Goal: Task Accomplishment & Management: Manage account settings

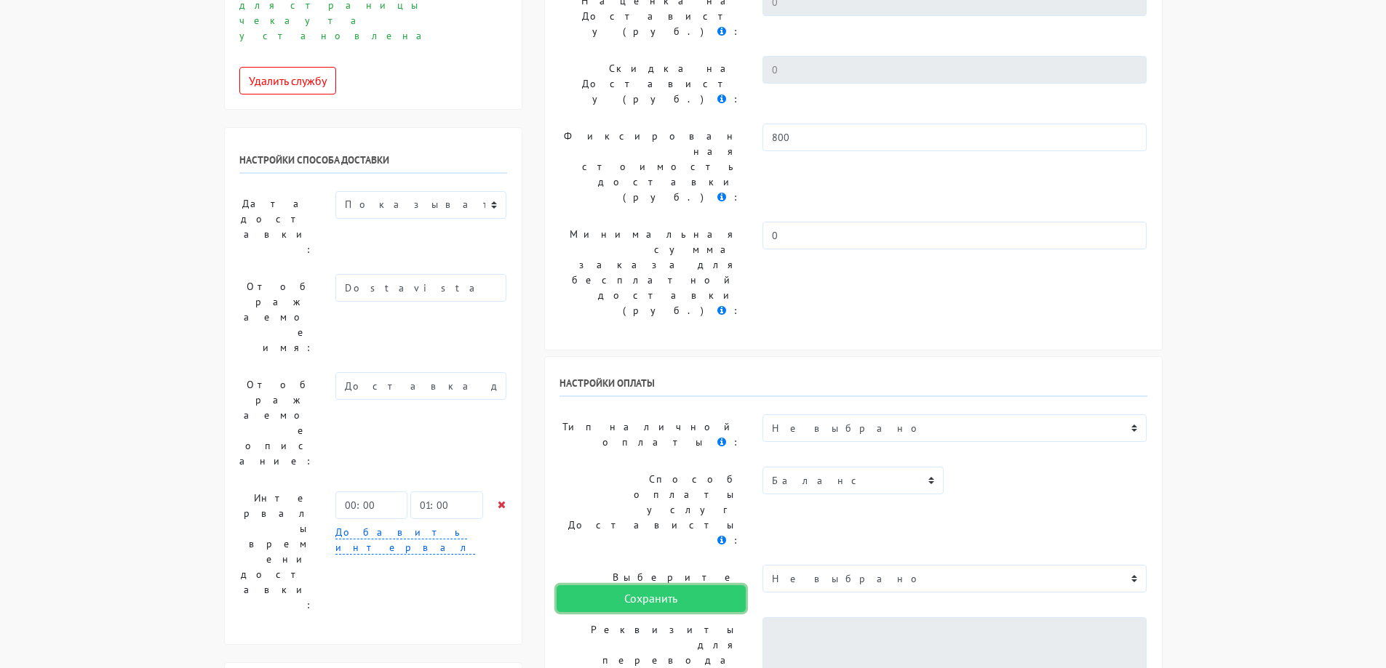
scroll to position [218, 0]
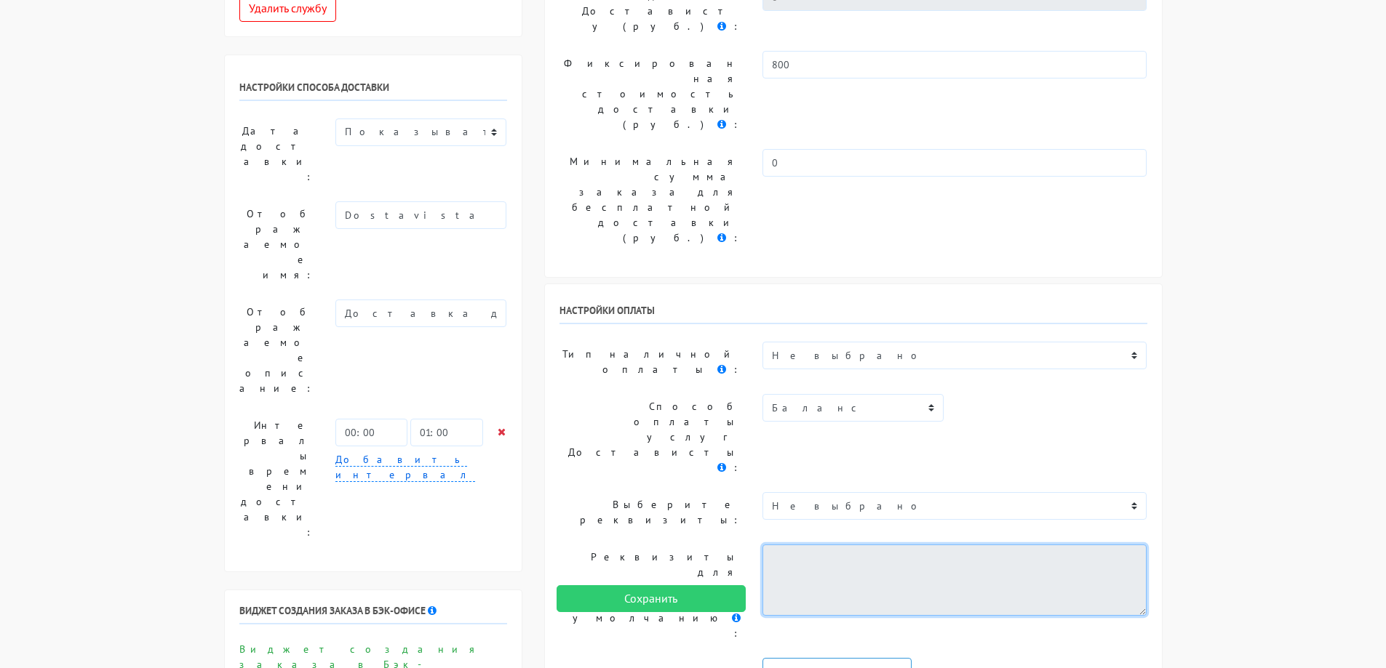
click at [828, 545] on textarea at bounding box center [954, 580] width 385 height 71
click at [810, 545] on textarea at bounding box center [954, 580] width 385 height 71
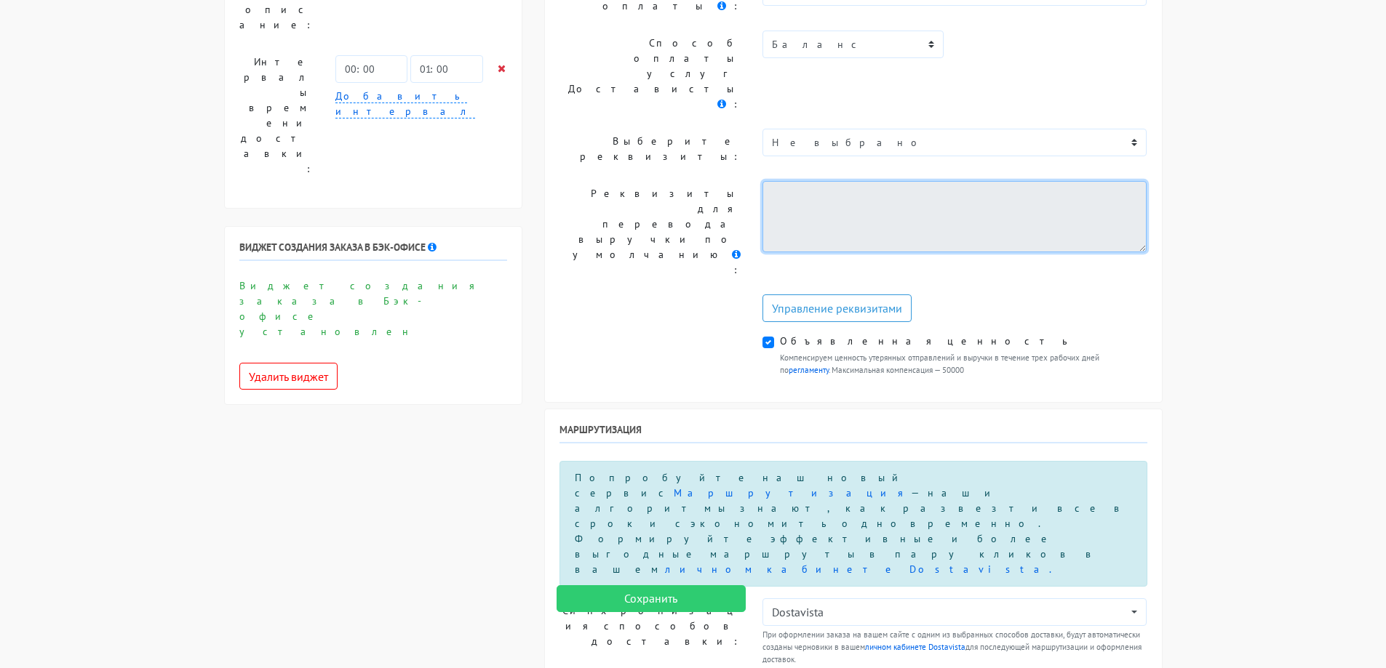
scroll to position [655, 0]
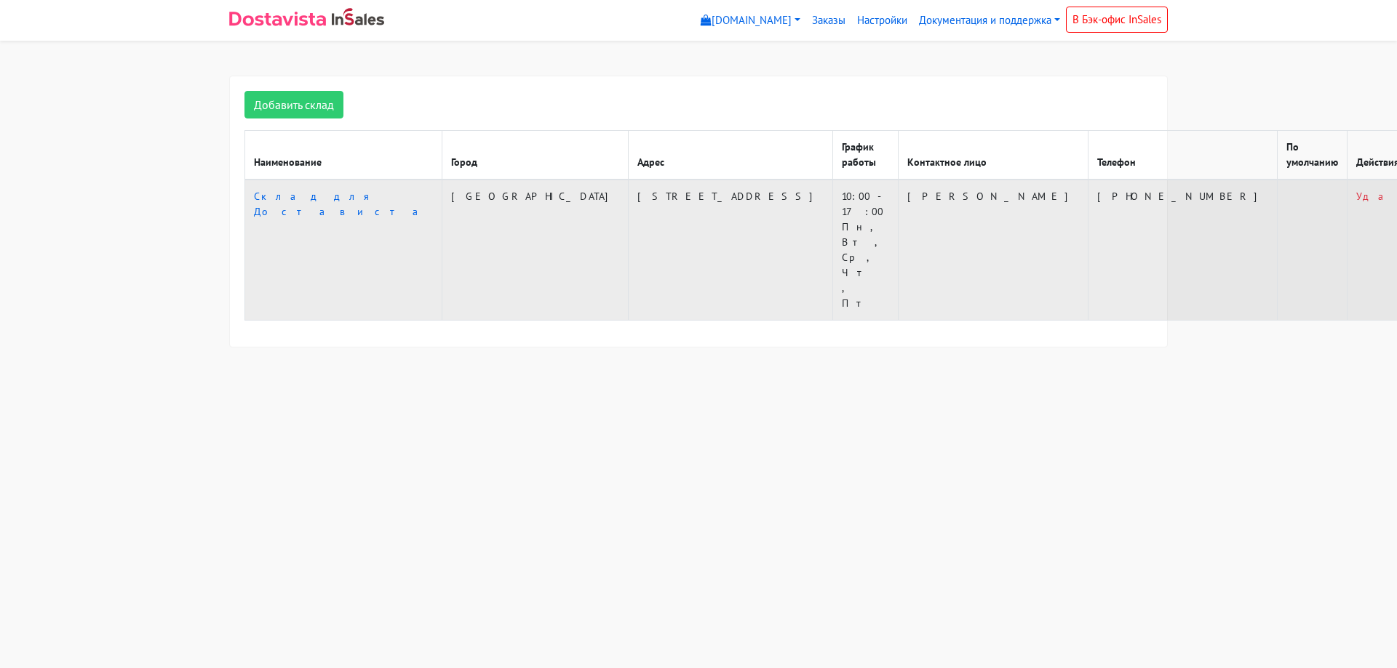
click at [628, 180] on td "[STREET_ADDRESS]" at bounding box center [730, 250] width 204 height 141
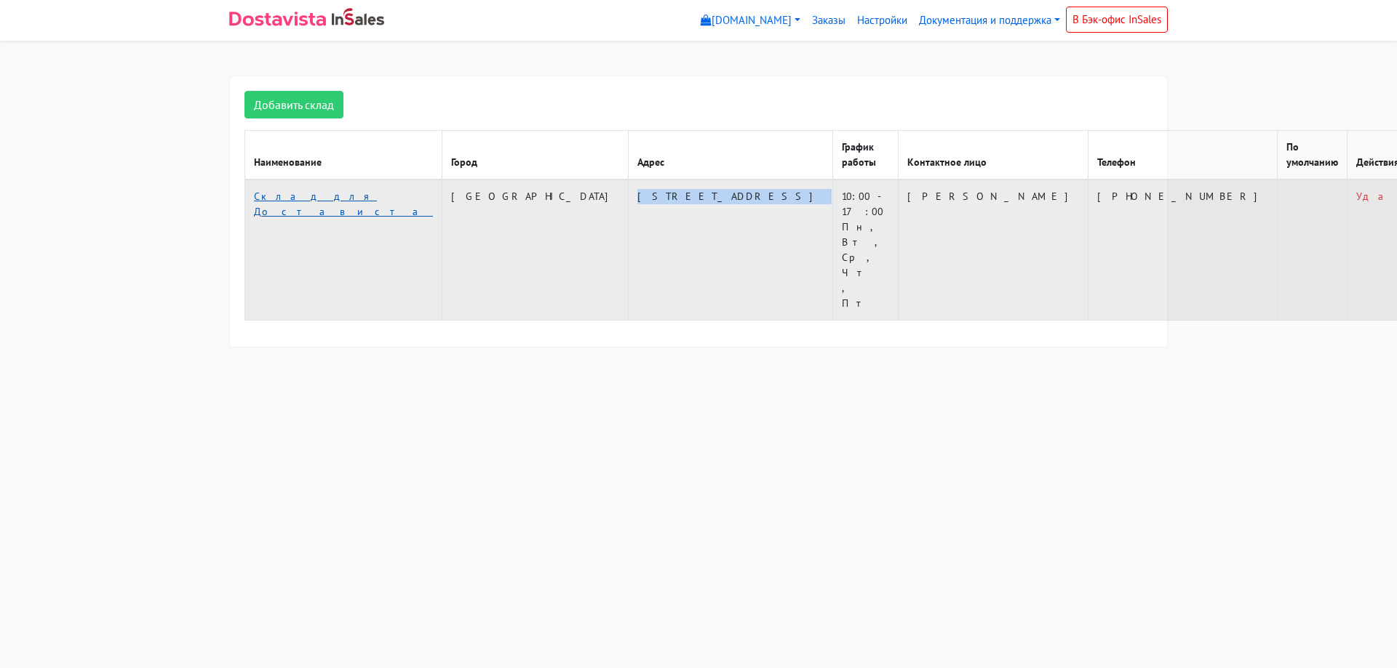
click at [295, 190] on link "Склад для Достависта" at bounding box center [343, 204] width 179 height 28
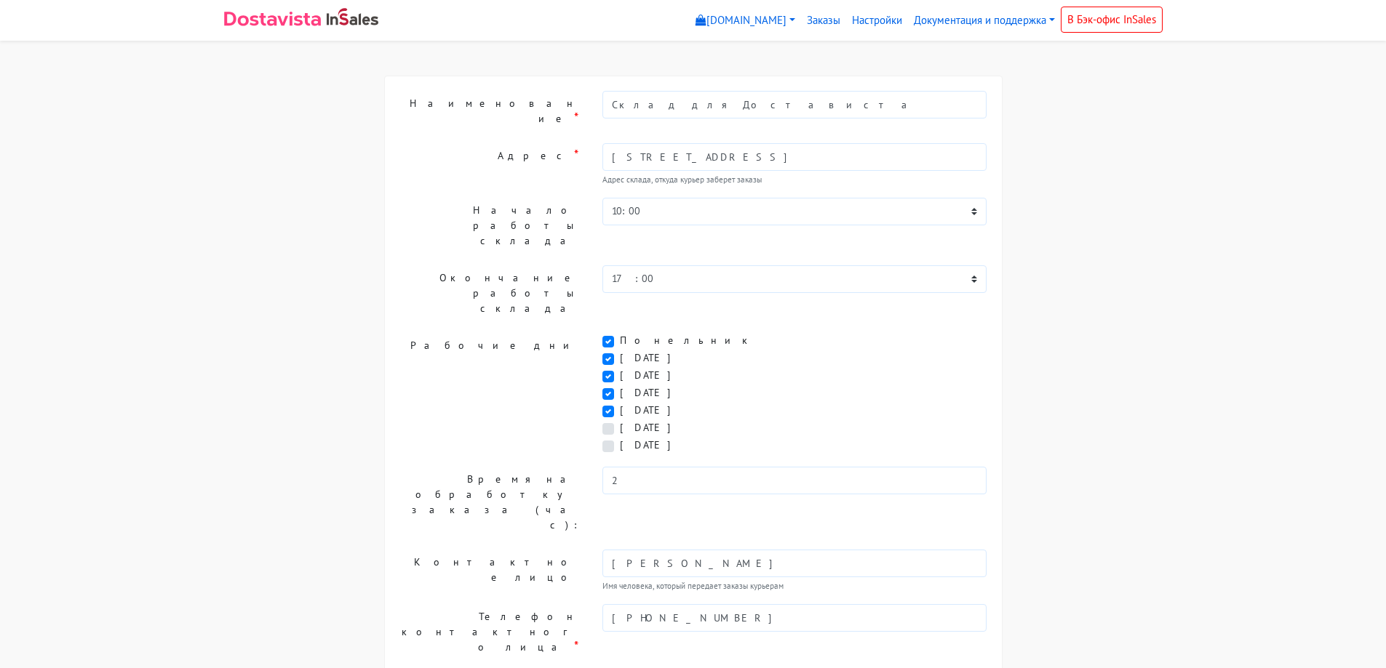
scroll to position [37, 0]
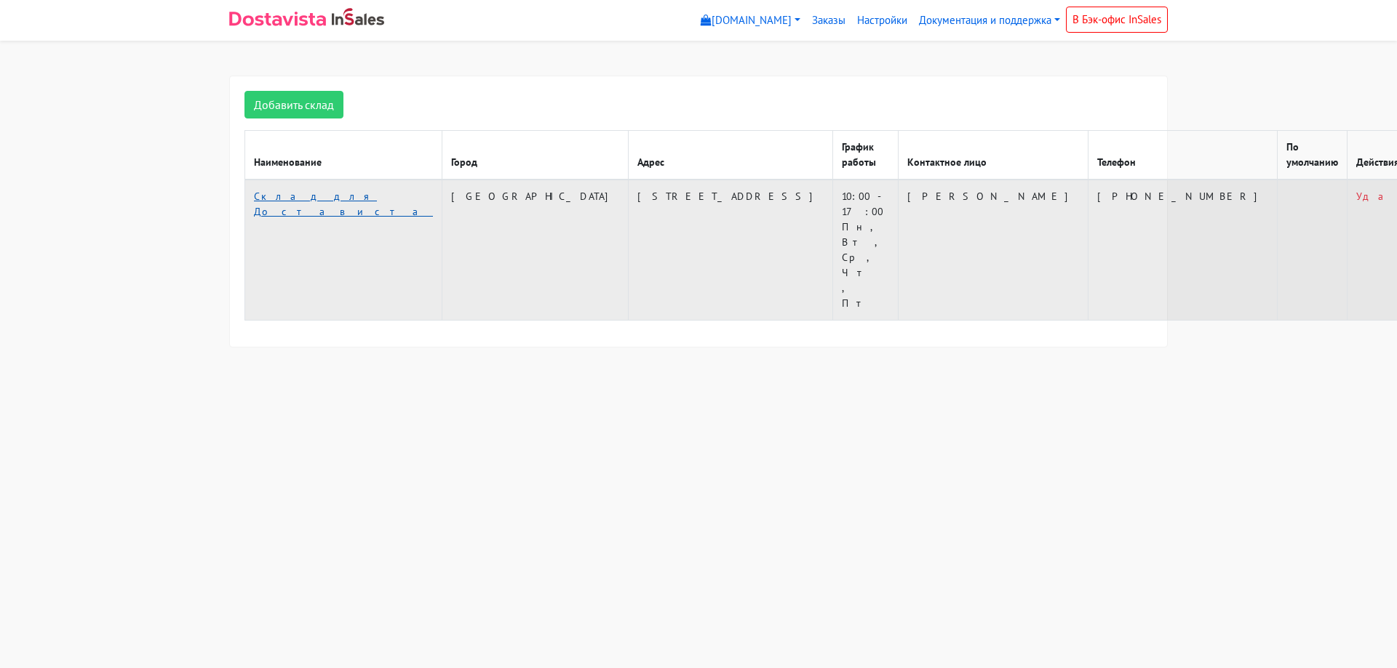
click at [294, 190] on link "Склад для Достависта" at bounding box center [343, 204] width 179 height 28
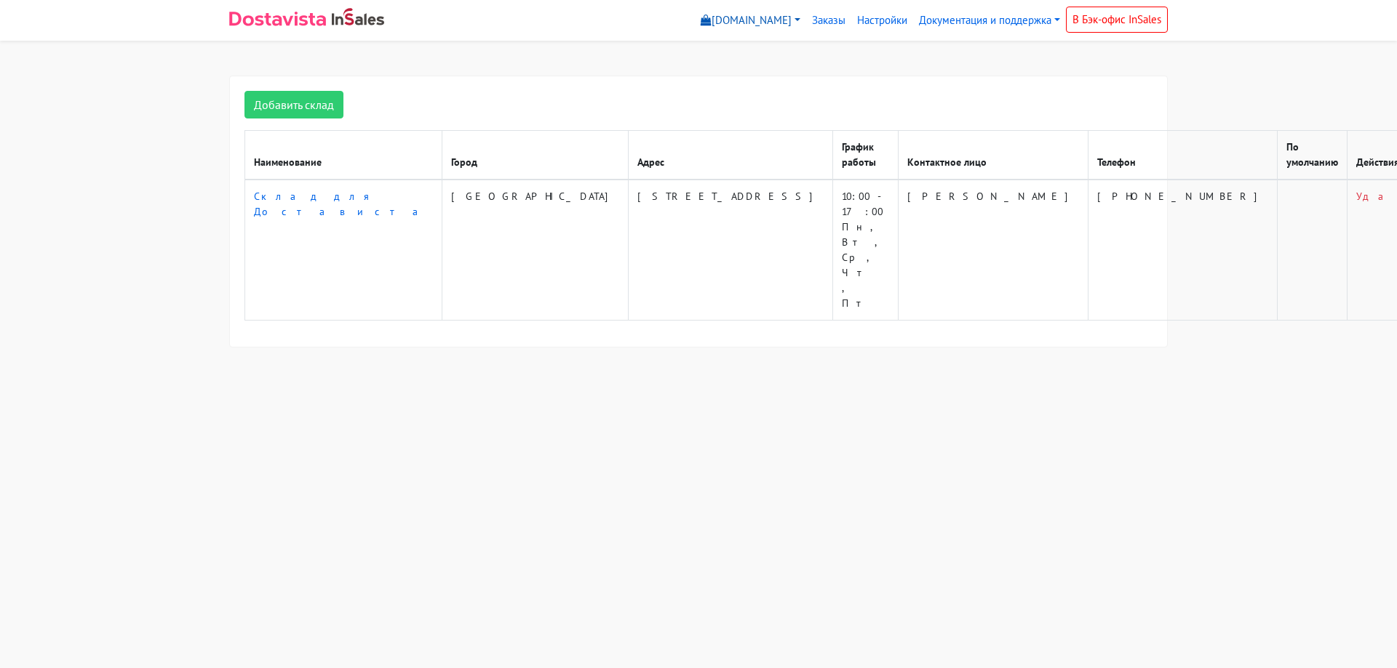
click at [727, 19] on link "[DOMAIN_NAME]" at bounding box center [750, 21] width 111 height 28
click at [730, 53] on link "[DOMAIN_NAME]" at bounding box center [755, 53] width 121 height 23
click at [858, 24] on link "Настройки" at bounding box center [882, 21] width 62 height 28
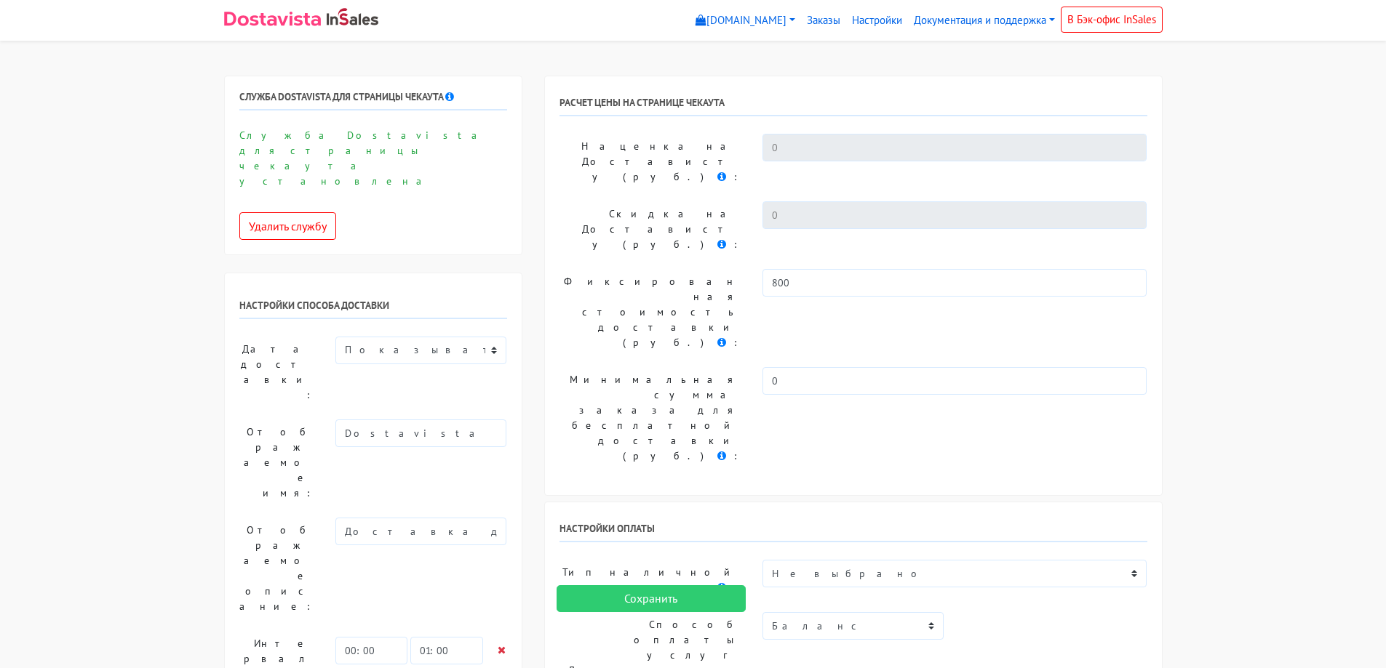
scroll to position [73, 0]
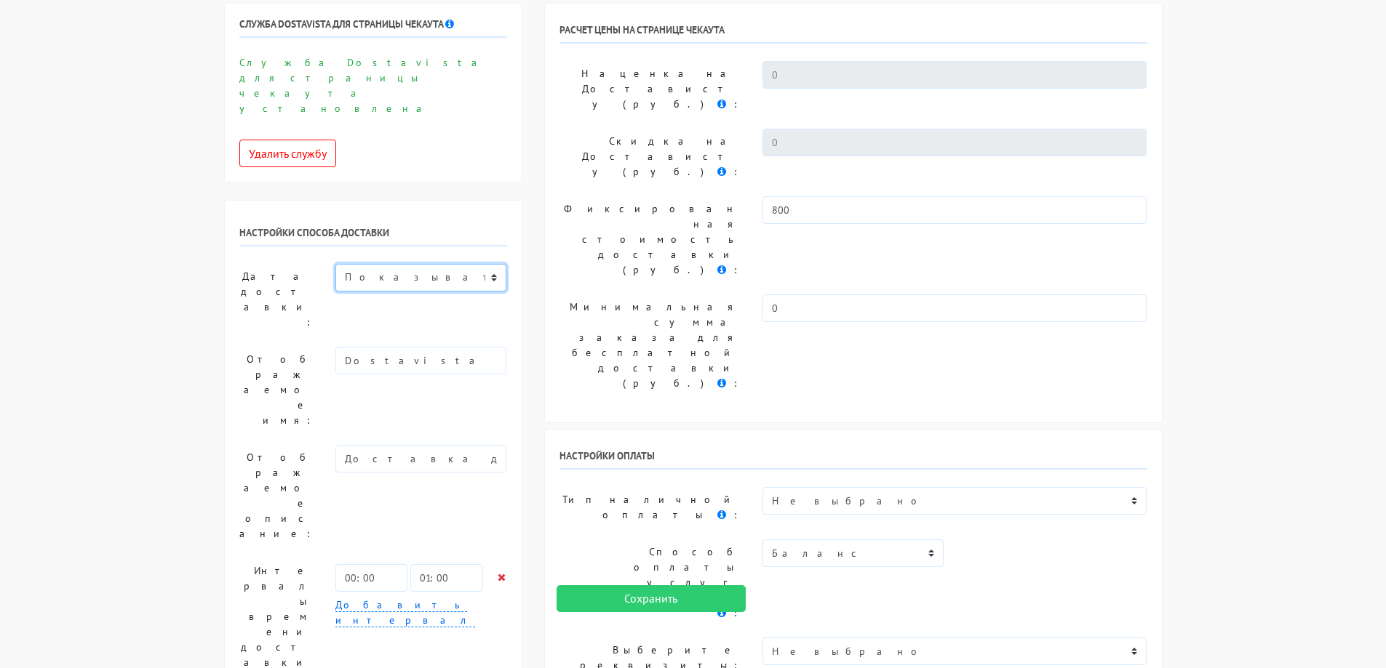
click at [439, 264] on select "Показывать доступную дату доставки Убрать дату доставки Показывать свой текст" at bounding box center [420, 278] width 171 height 28
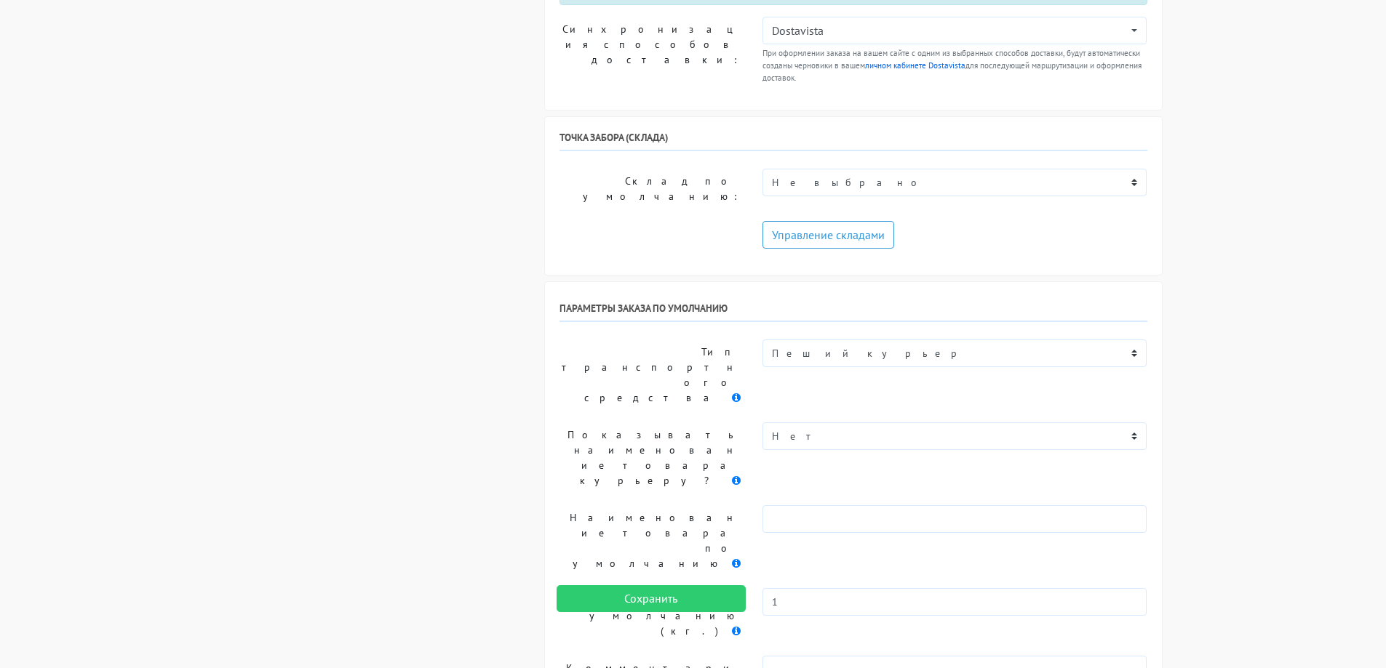
scroll to position [1444, 0]
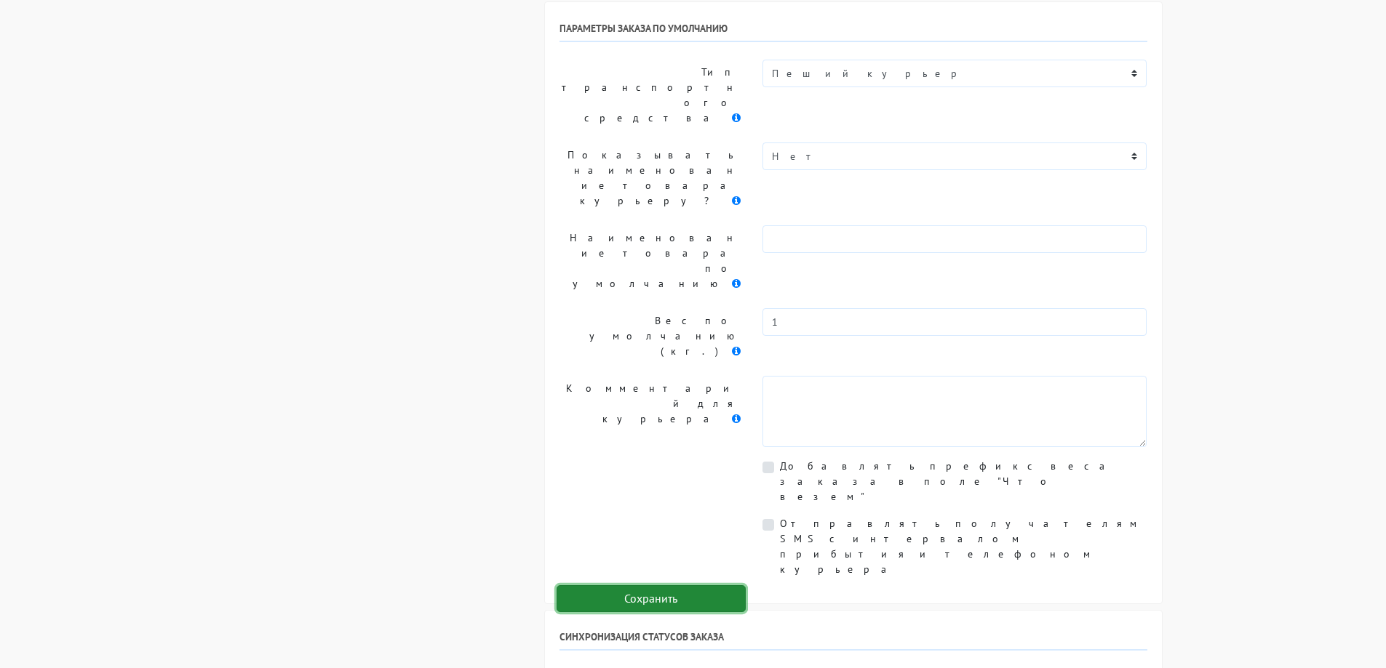
click at [665, 598] on input "Сохранить" at bounding box center [650, 600] width 189 height 28
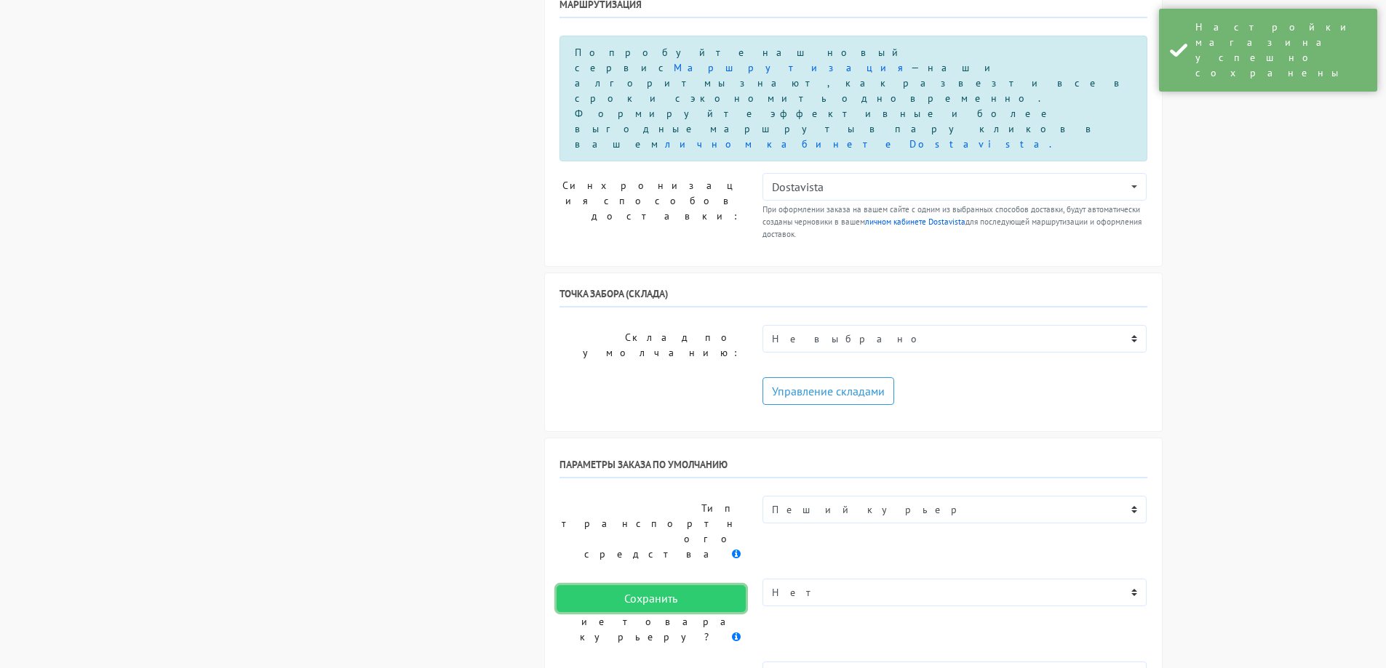
scroll to position [862, 0]
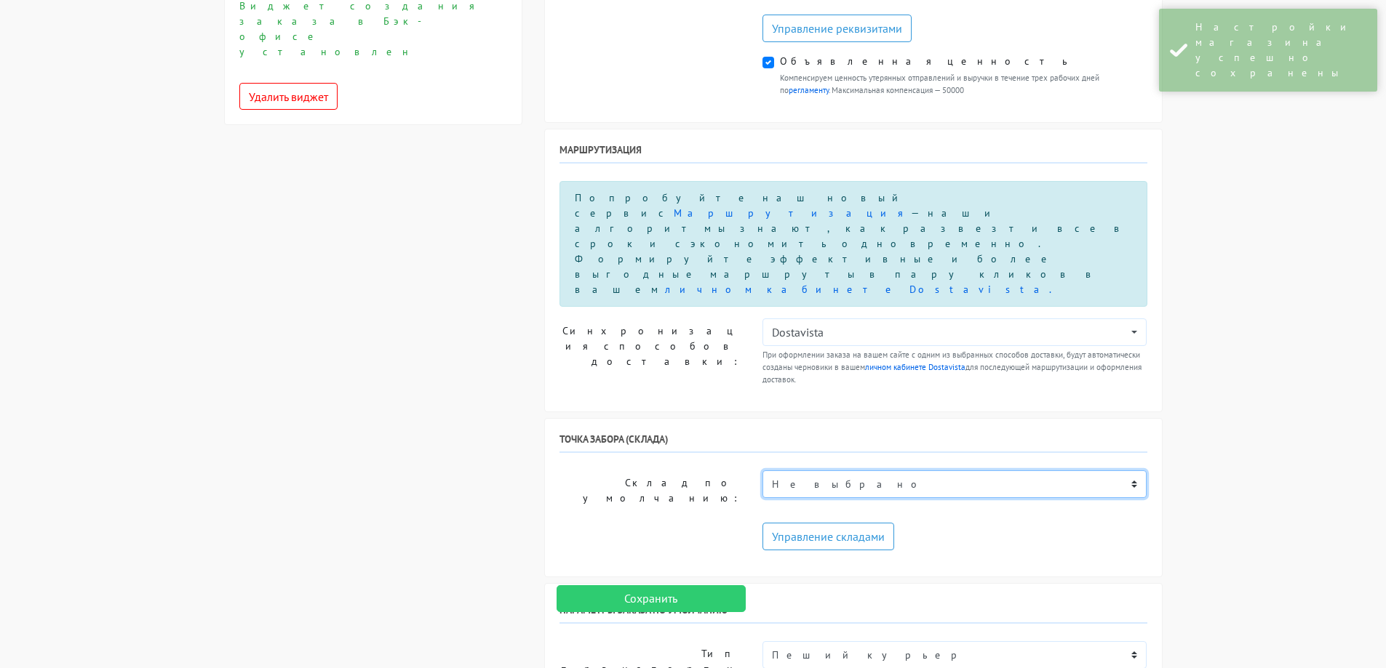
click at [1044, 471] on select "Не выбрано Склад для Достависта" at bounding box center [954, 485] width 385 height 28
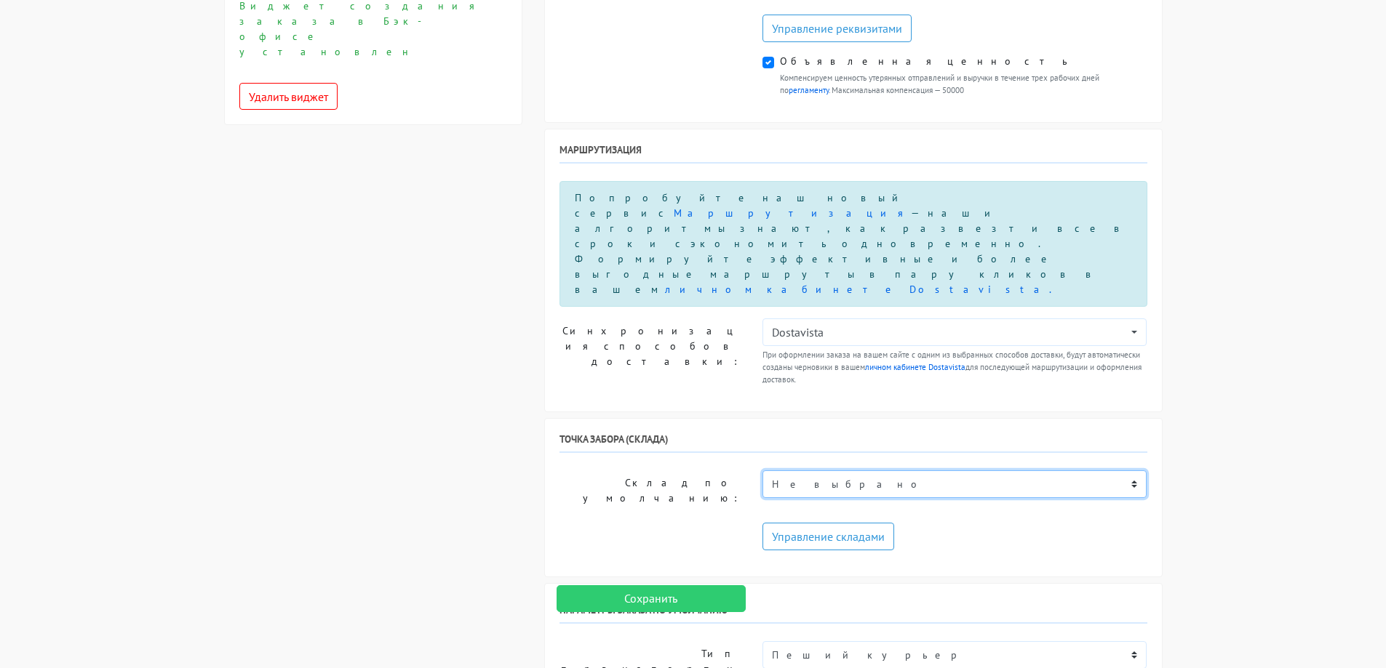
select select "1334"
click at [762, 471] on select "Не выбрано Склад для Достависта" at bounding box center [954, 485] width 385 height 28
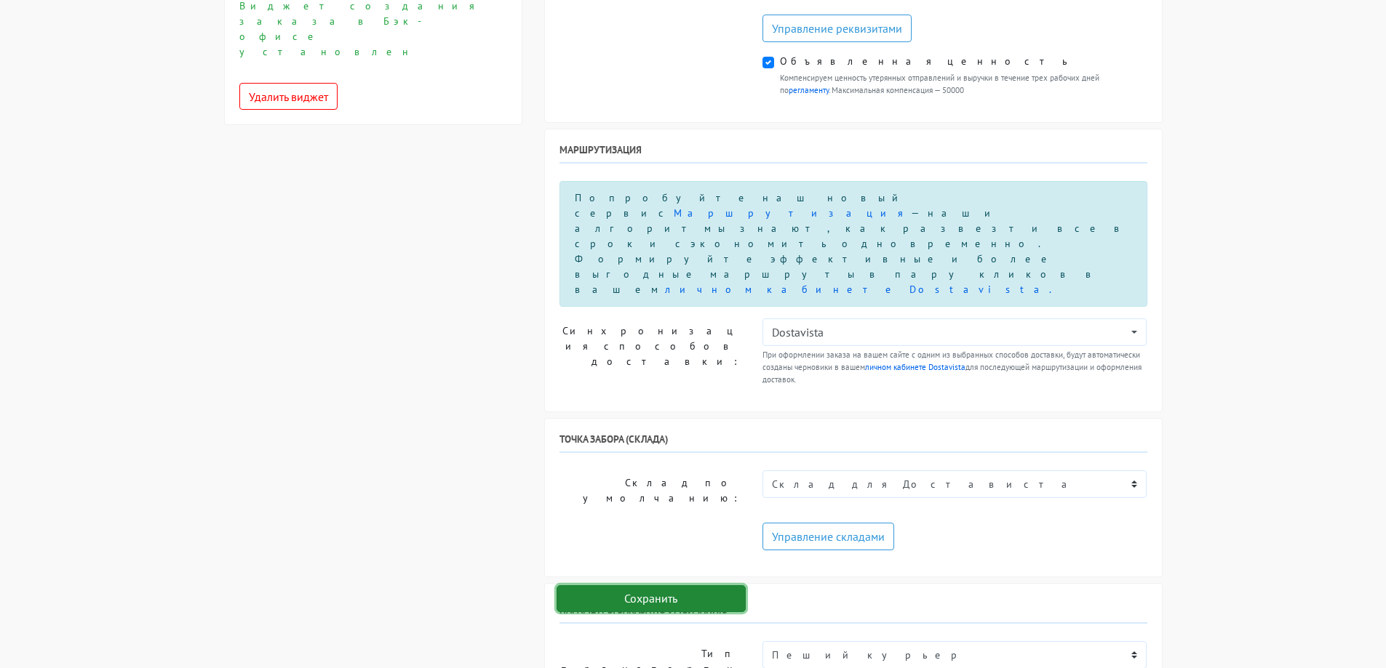
click at [709, 594] on input "Сохранить" at bounding box center [650, 600] width 189 height 28
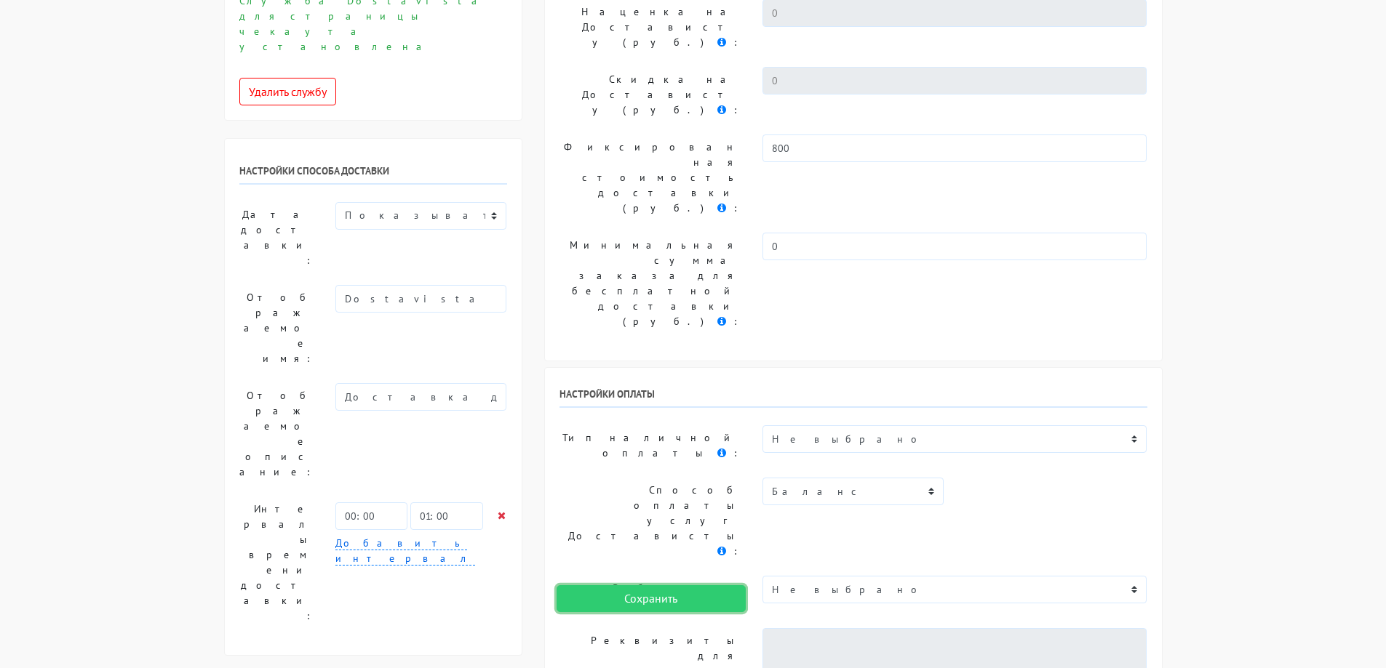
scroll to position [0, 0]
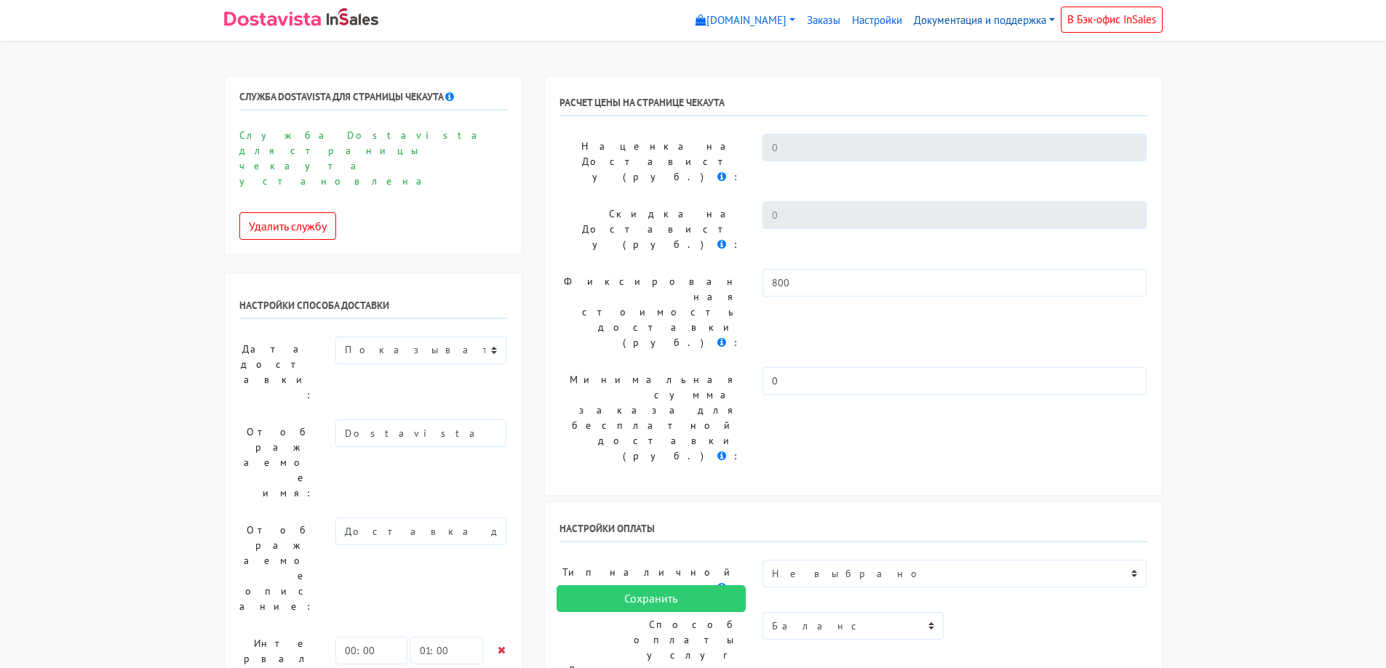
click at [960, 26] on link "Документация и поддержка" at bounding box center [984, 21] width 153 height 28
click at [958, 55] on link "Инструкция по установке и настройке" at bounding box center [1023, 53] width 231 height 23
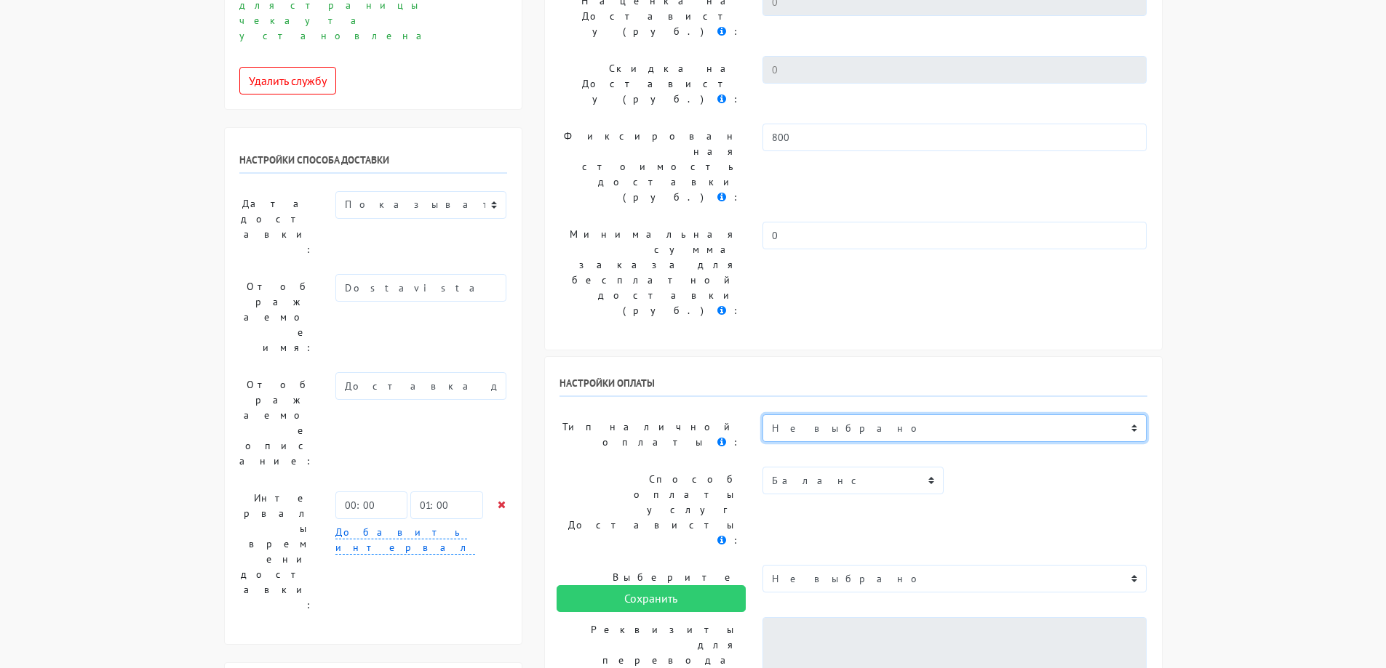
click at [847, 415] on select "Не выбрано Точка Плати частями Оплата банковской [DOMAIN_NAME], Mastercard, МИР…" at bounding box center [954, 429] width 385 height 28
select select "6342717"
click at [762, 415] on select "Не выбрано Точка Плати частями Оплата банковской [DOMAIN_NAME], Mastercard, МИР…" at bounding box center [954, 429] width 385 height 28
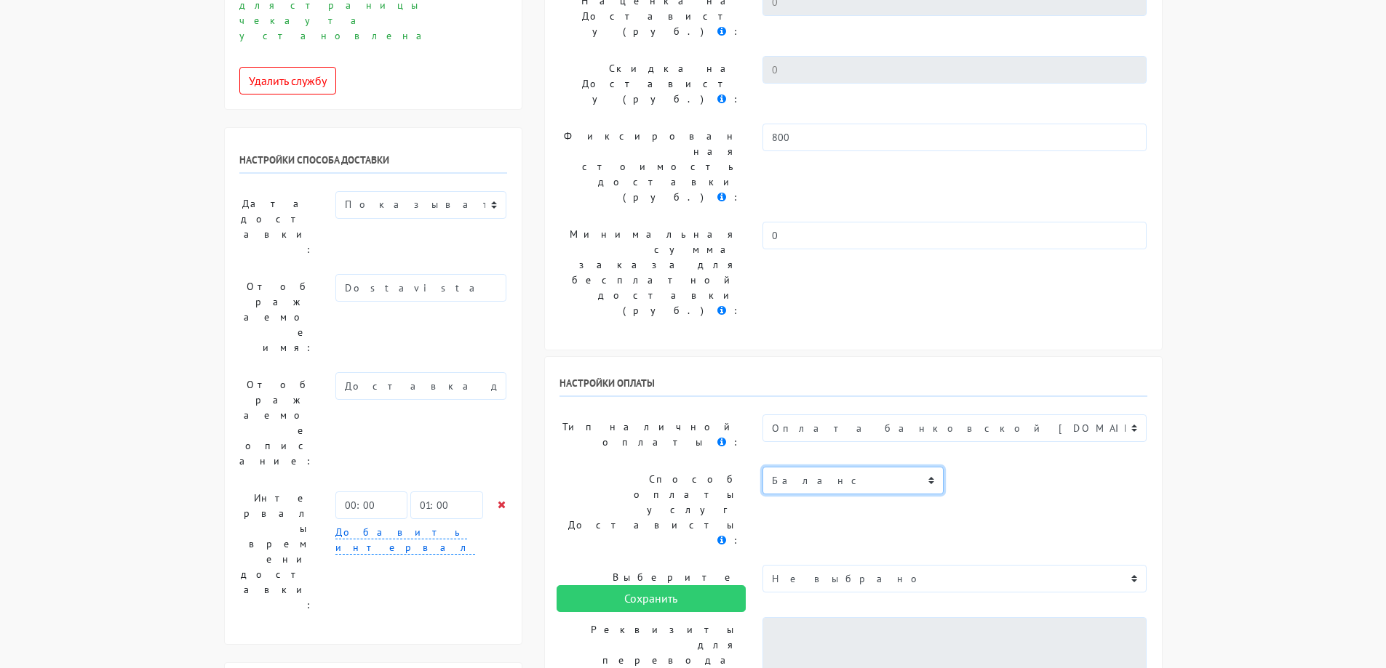
click at [871, 467] on select "Баланс" at bounding box center [852, 481] width 181 height 28
click at [876, 565] on select "Не выбрано Наименование Индивидуальный предприниматель [PERSON_NAME]..." at bounding box center [954, 579] width 385 height 28
select select "620"
click at [762, 565] on select "Не выбрано Наименование Индивидуальный предприниматель [PERSON_NAME]..." at bounding box center [954, 579] width 385 height 28
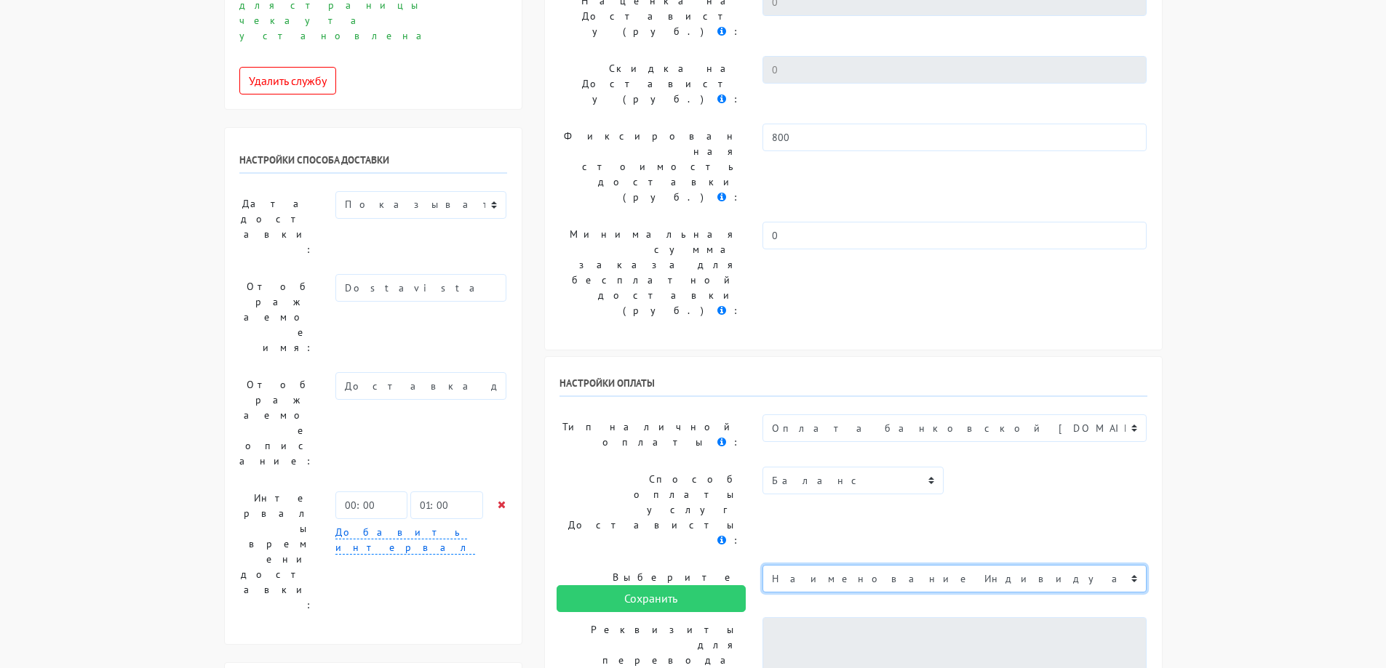
type textarea "Наименование Индивидуальный предприниматель [PERSON_NAME] адрес [STREET_ADDRESS…"
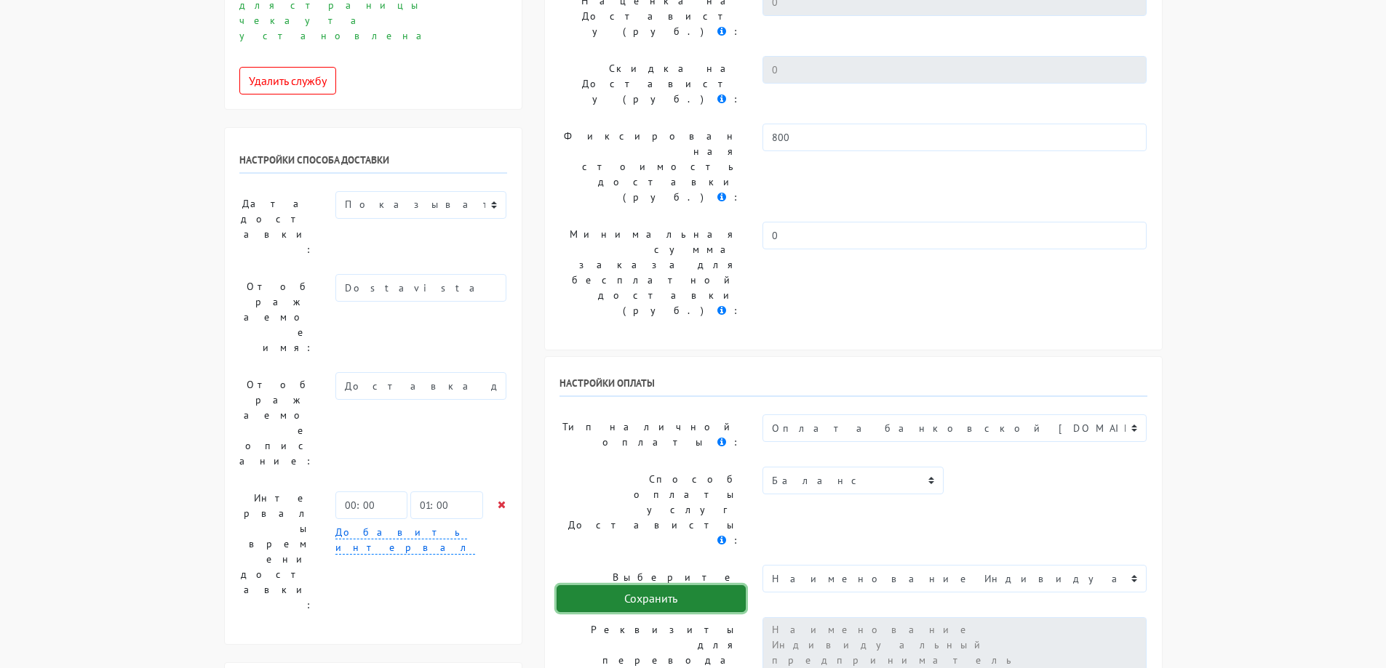
click at [721, 599] on input "Сохранить" at bounding box center [650, 600] width 189 height 28
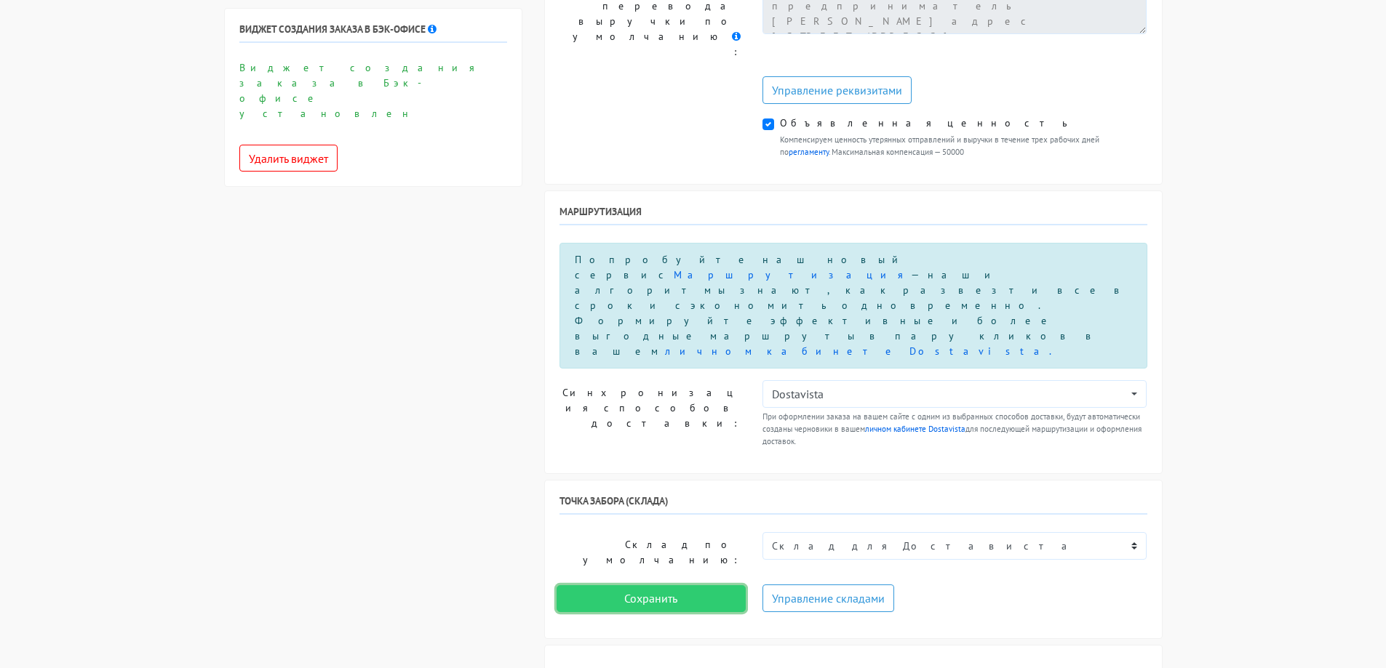
scroll to position [873, 0]
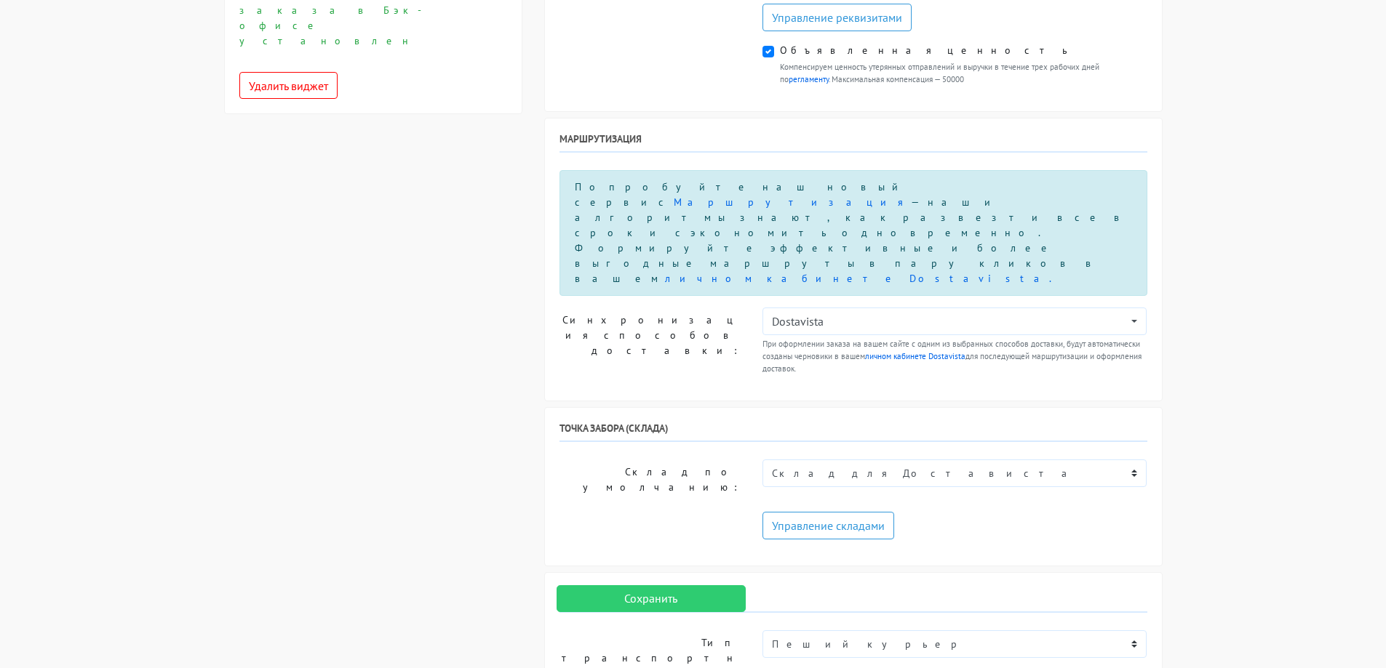
select select "1"
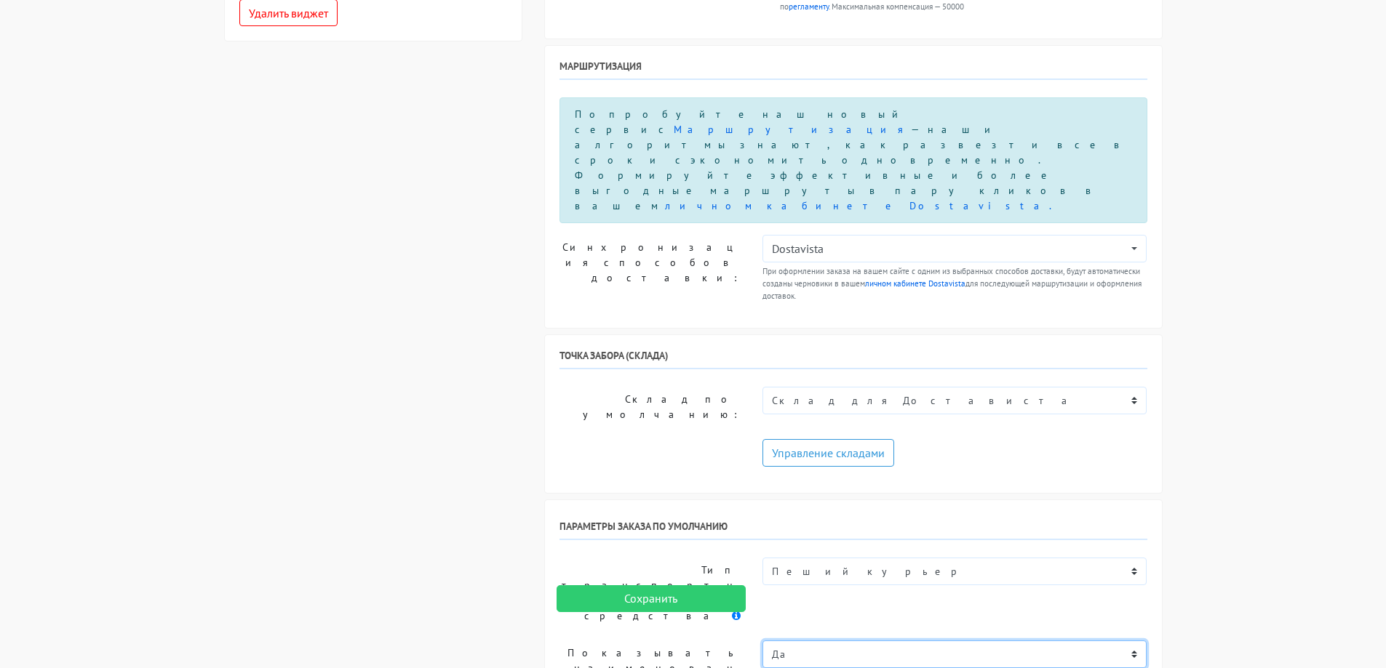
scroll to position [1018, 0]
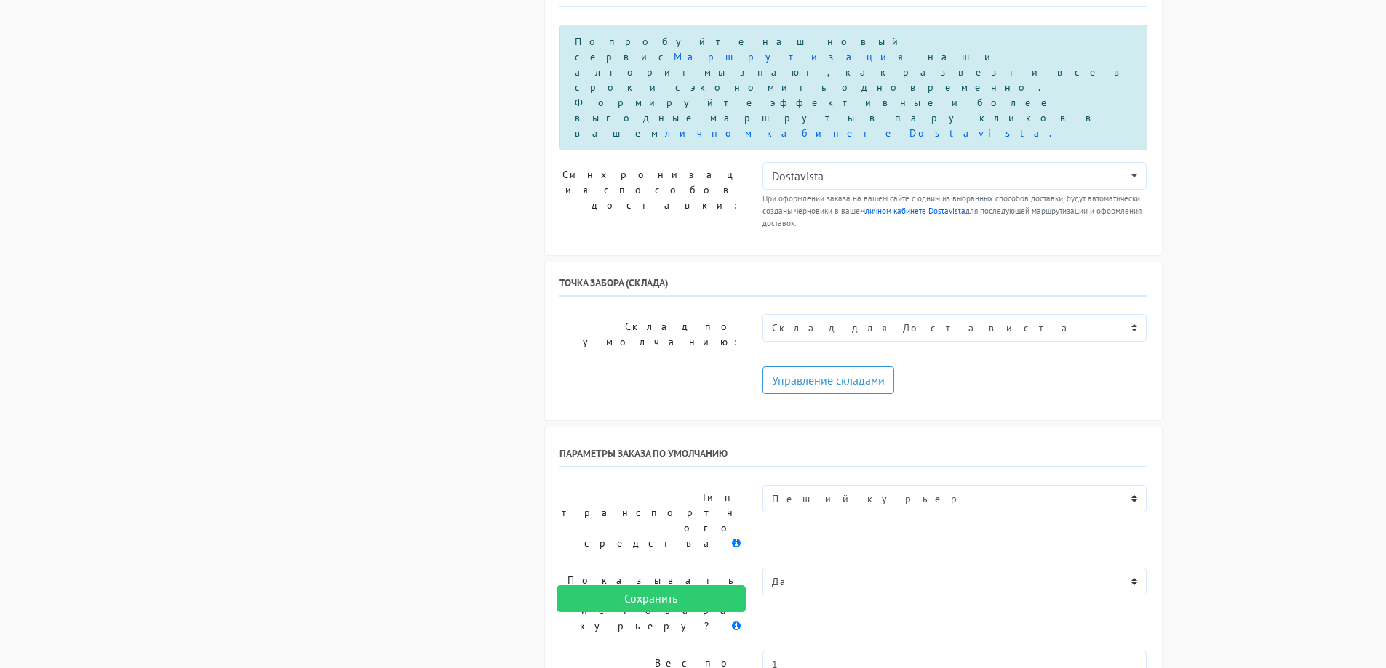
checkbox input "true"
click at [647, 589] on input "Сохранить" at bounding box center [650, 600] width 189 height 28
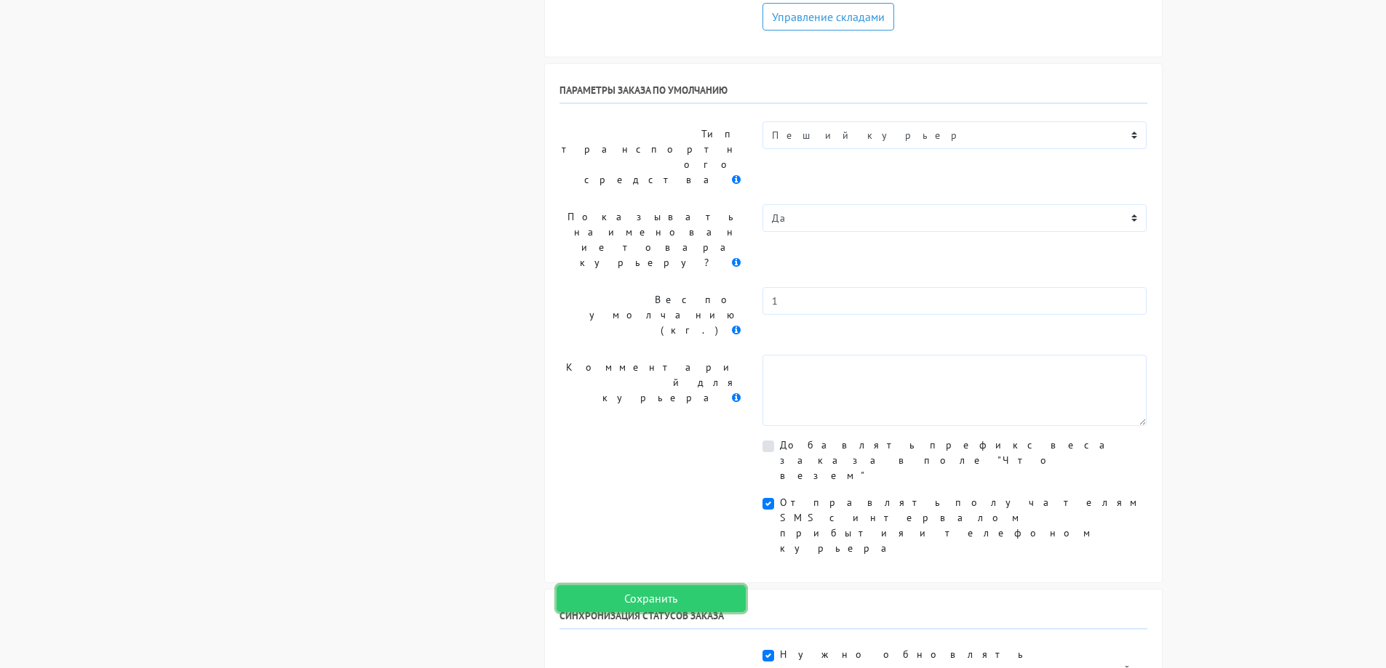
scroll to position [1405, 0]
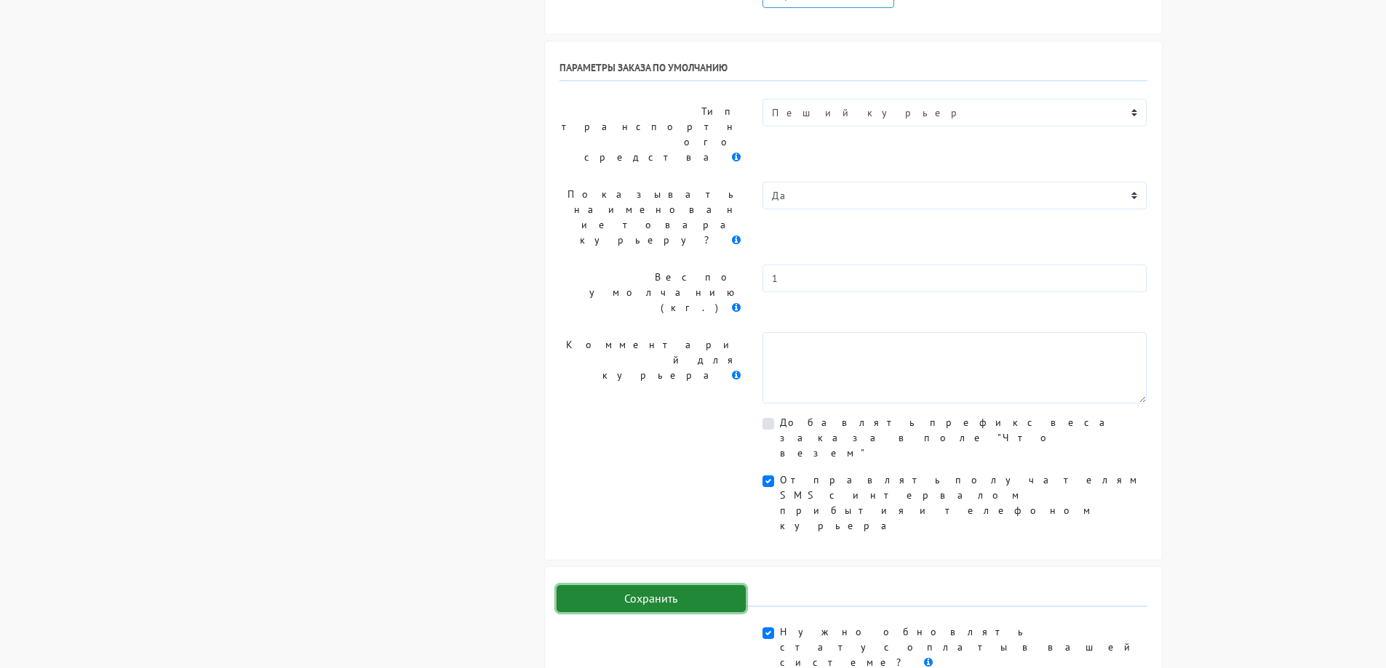
click at [667, 603] on input "Сохранить" at bounding box center [650, 600] width 189 height 28
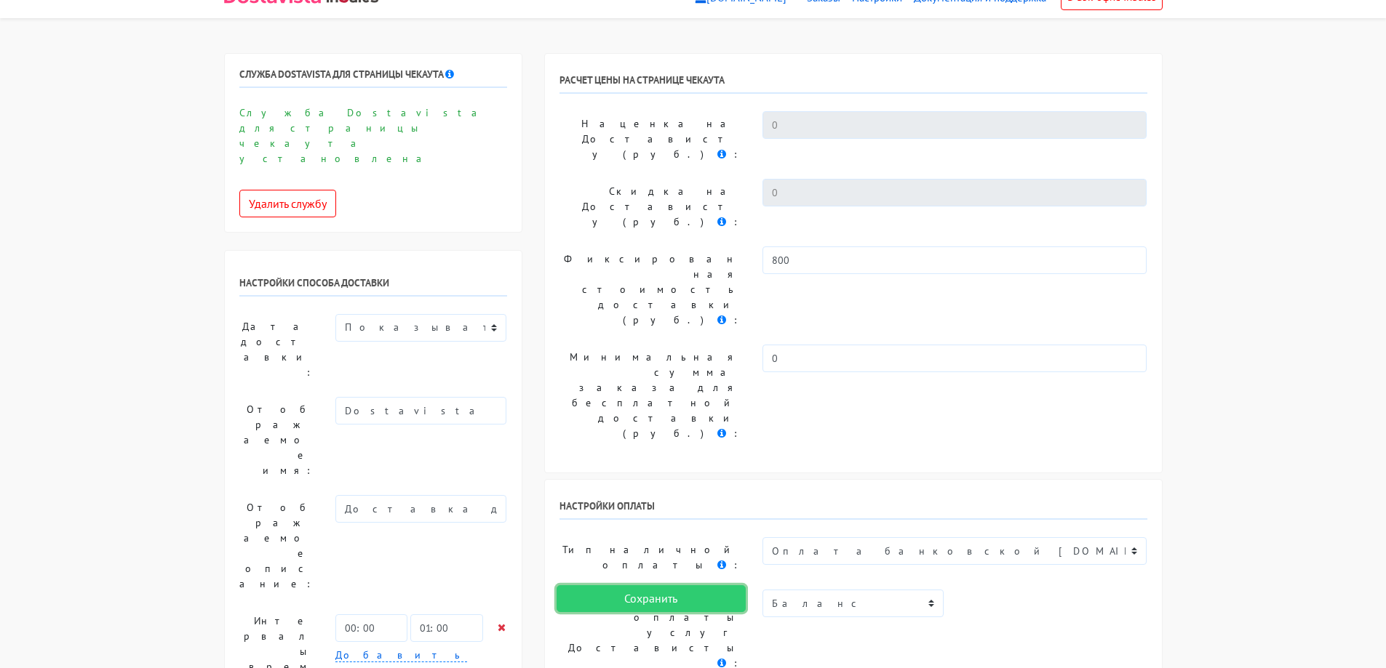
scroll to position [241, 0]
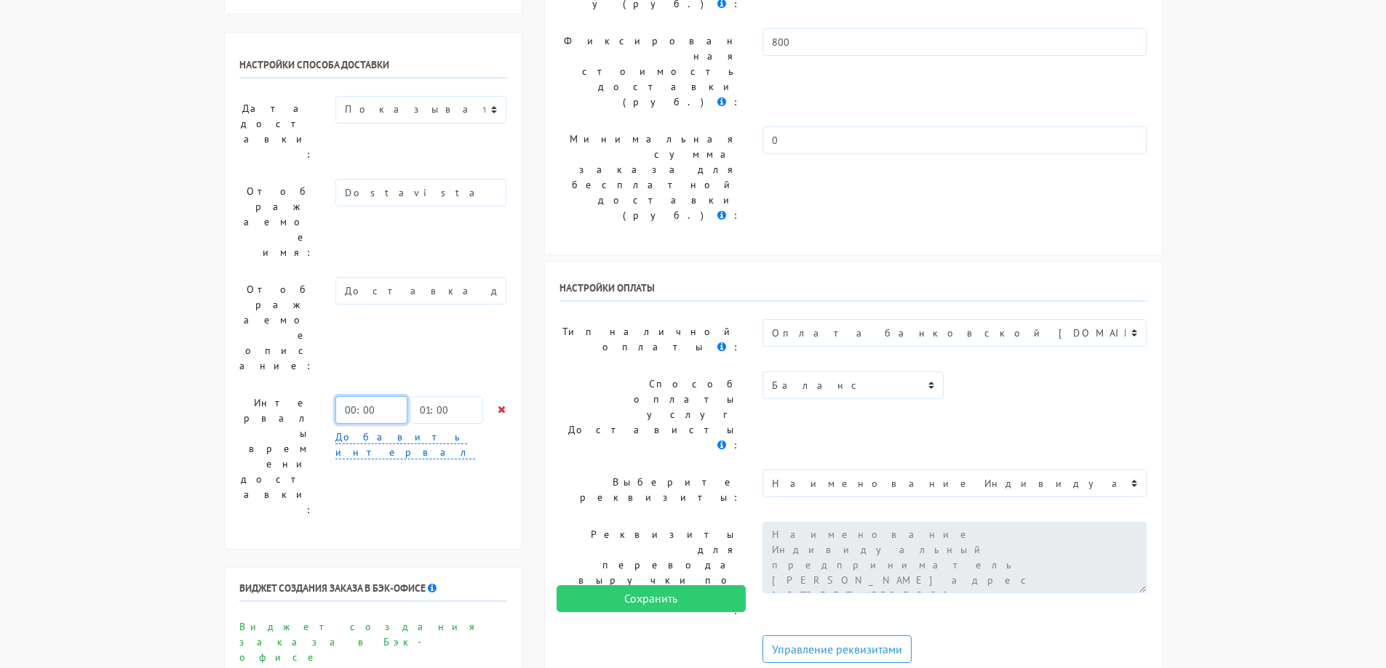
click at [397, 396] on input "00:00" at bounding box center [371, 410] width 72 height 28
click at [479, 396] on input "01:00" at bounding box center [446, 410] width 72 height 28
click at [409, 431] on link "Добавить интервал" at bounding box center [405, 445] width 140 height 29
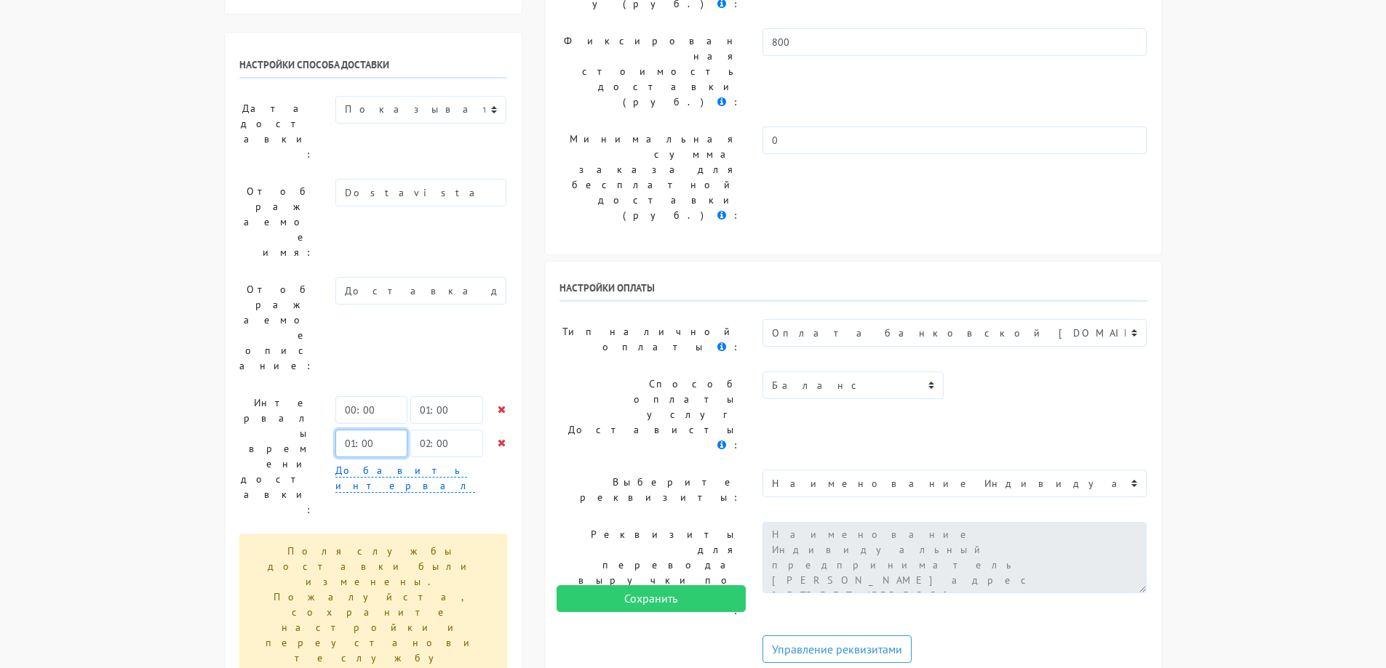
click at [377, 430] on input "01:00" at bounding box center [371, 444] width 72 height 28
click at [394, 430] on input "01:00" at bounding box center [371, 444] width 72 height 28
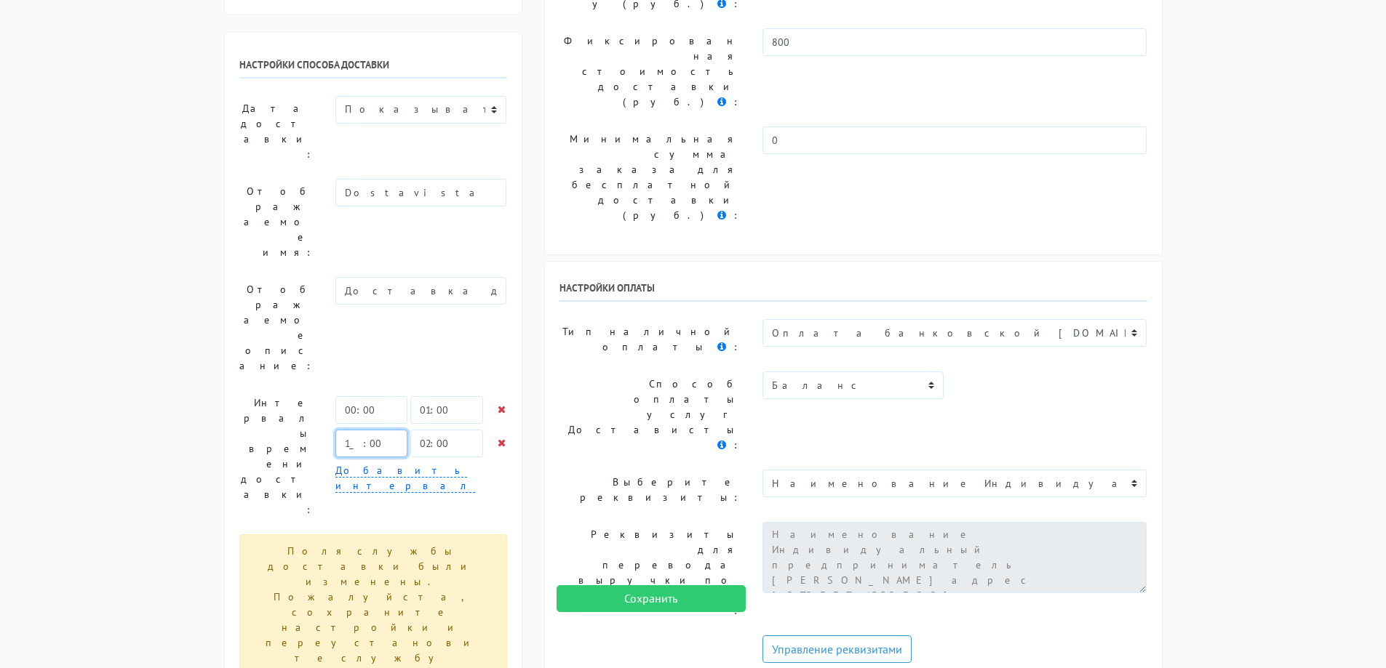
type input "11:00"
click at [432, 430] on input "02:00" at bounding box center [446, 444] width 72 height 28
type input "21:00"
click at [499, 404] on icon at bounding box center [502, 409] width 8 height 10
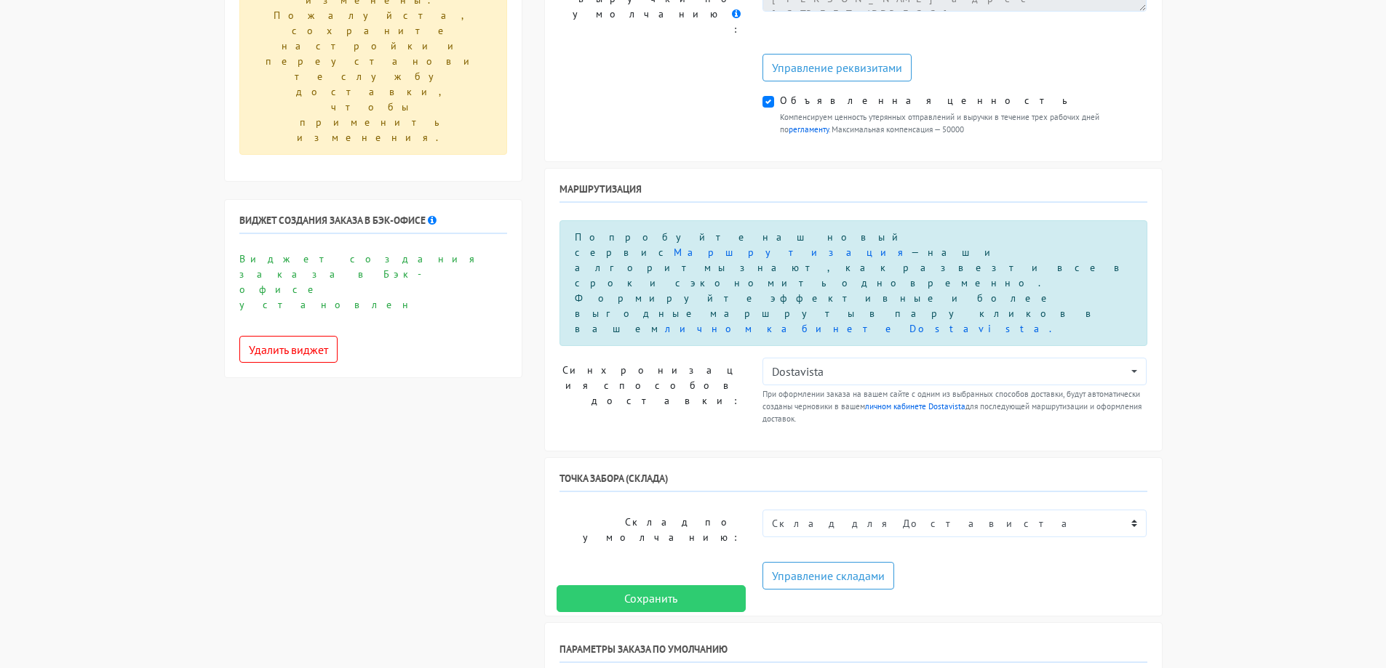
scroll to position [1259, 0]
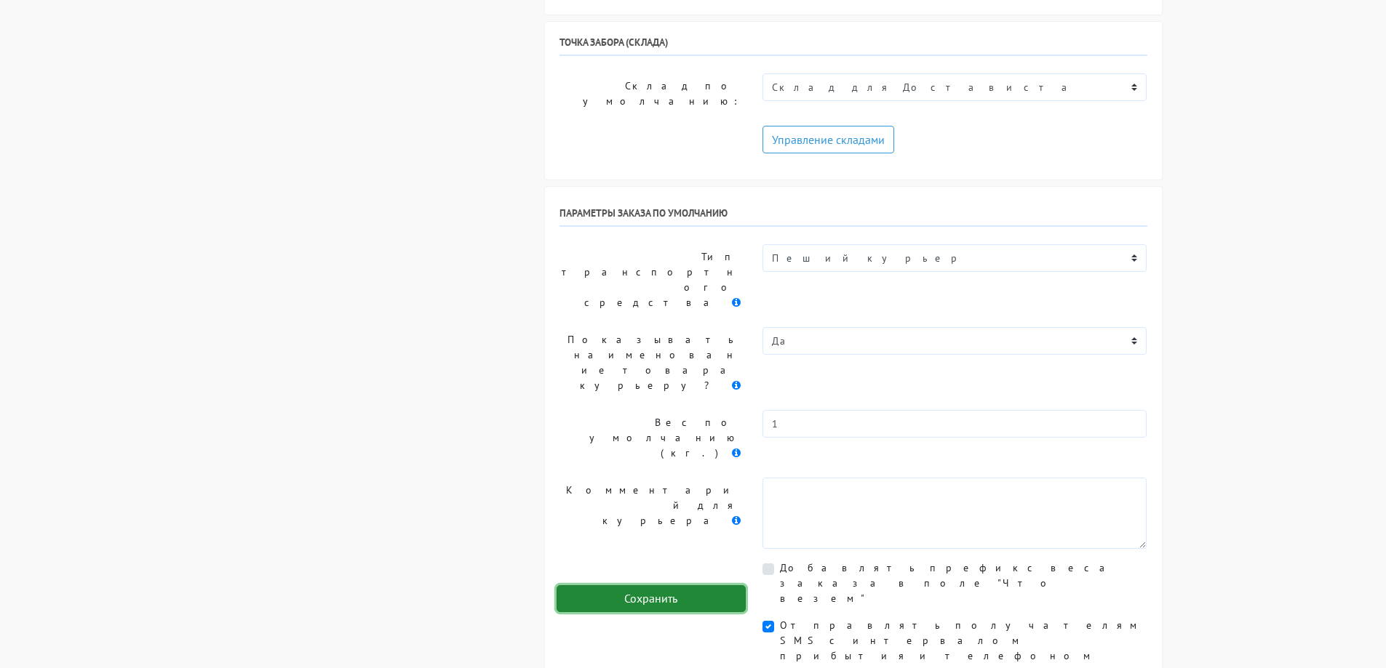
click at [666, 599] on input "Сохранить" at bounding box center [650, 600] width 189 height 28
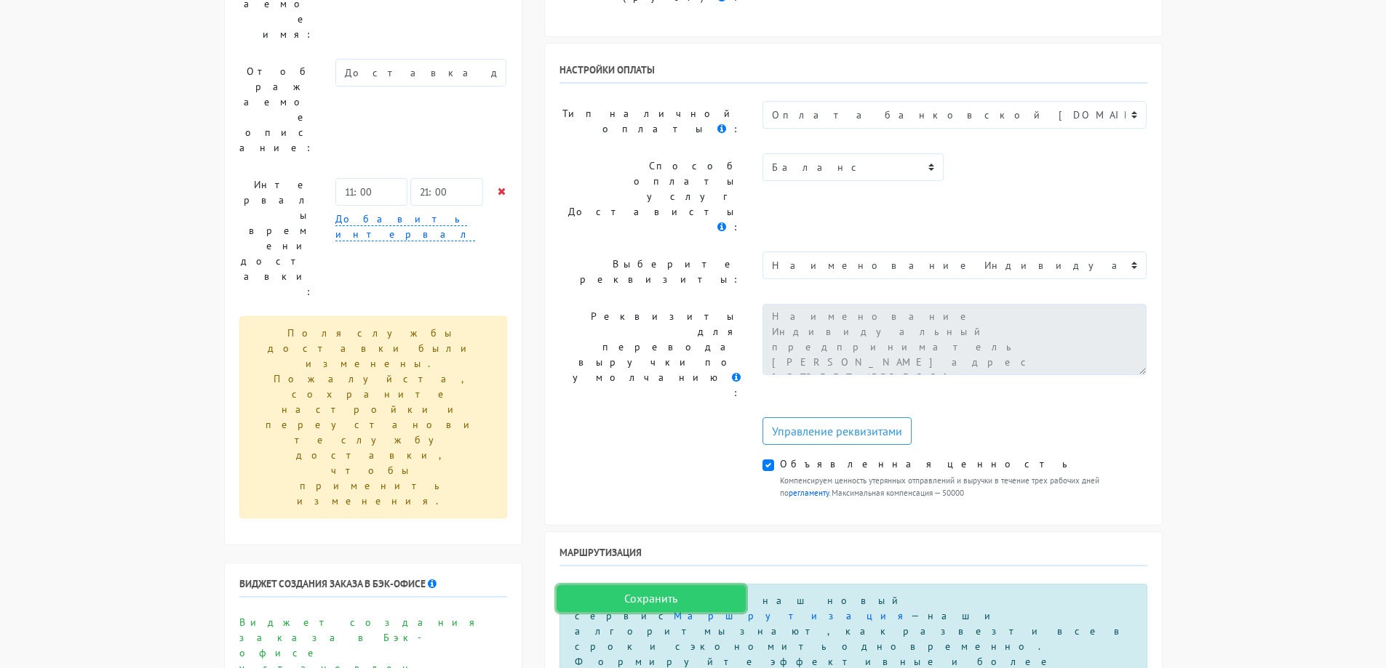
scroll to position [168, 0]
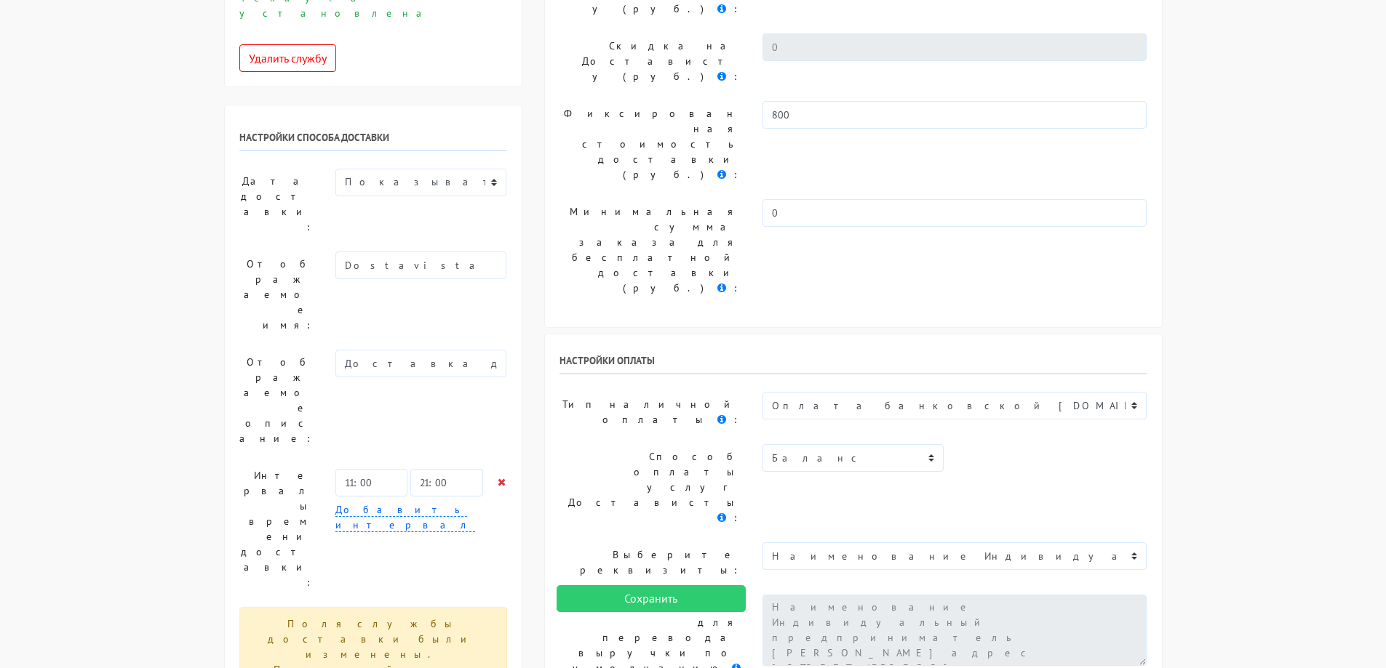
click at [619, 602] on input "Сохранить" at bounding box center [650, 600] width 189 height 28
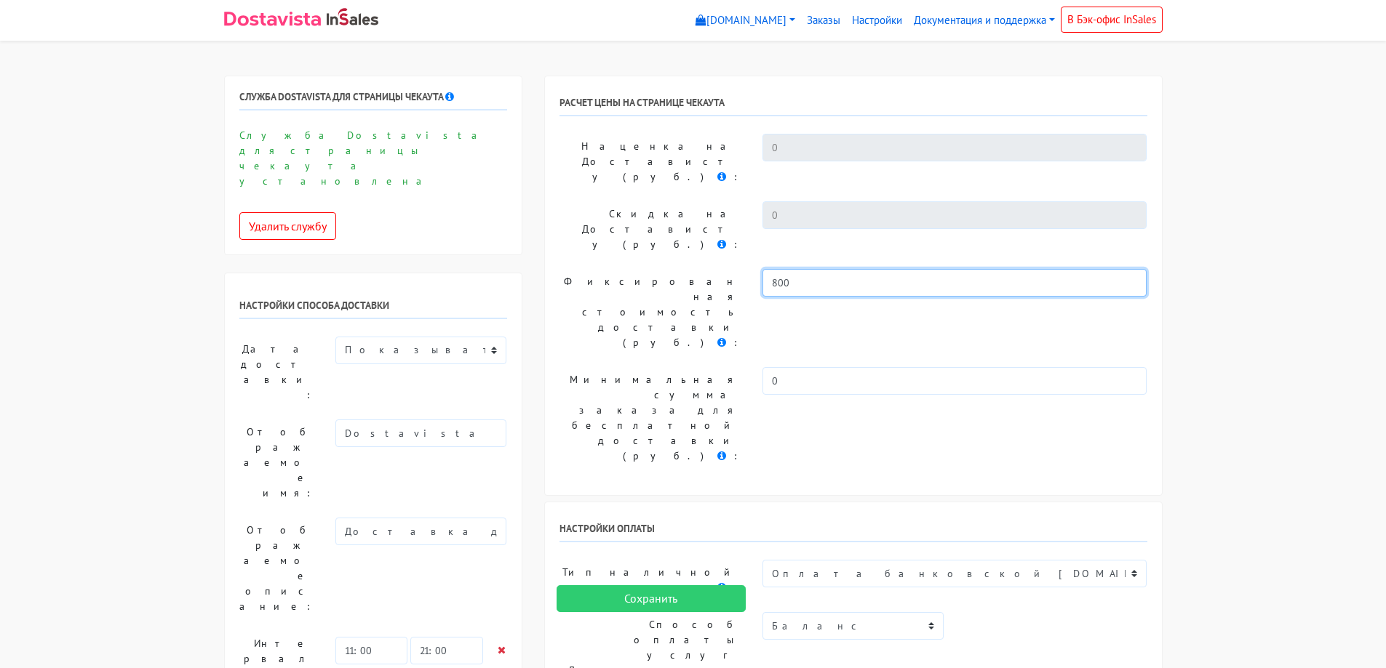
click at [775, 269] on input "800" at bounding box center [954, 283] width 385 height 28
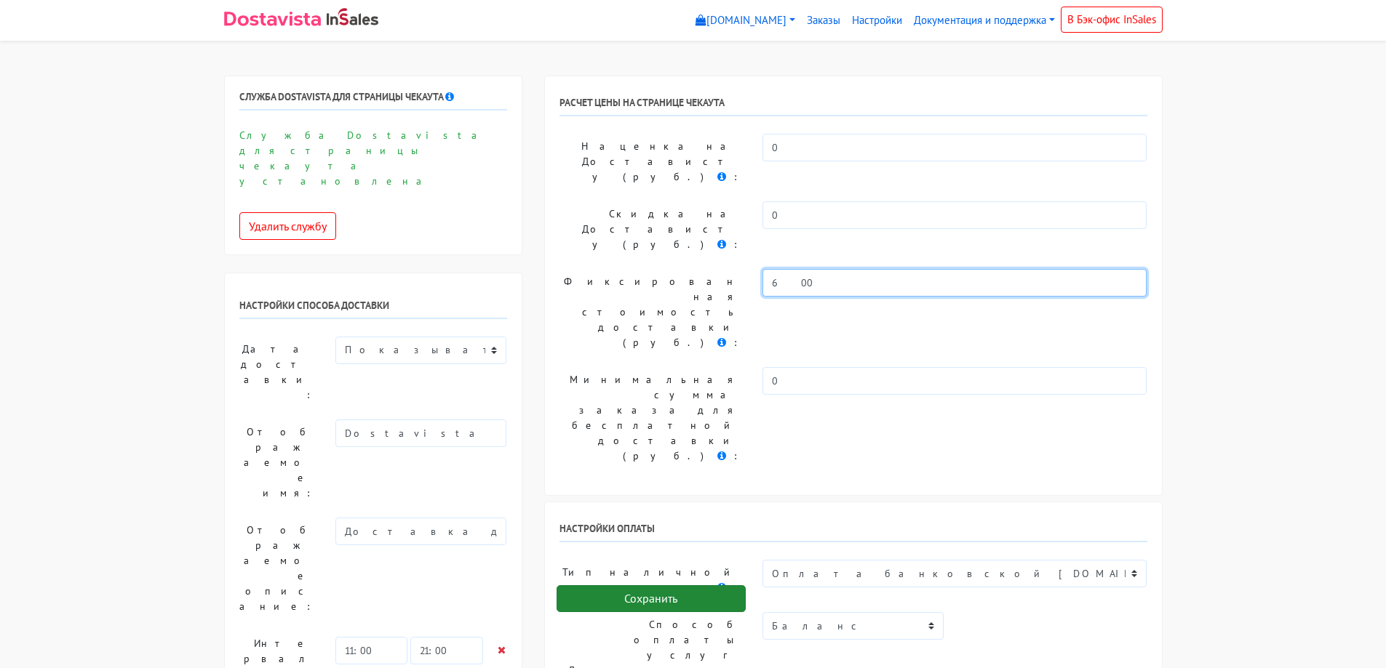
type input "600"
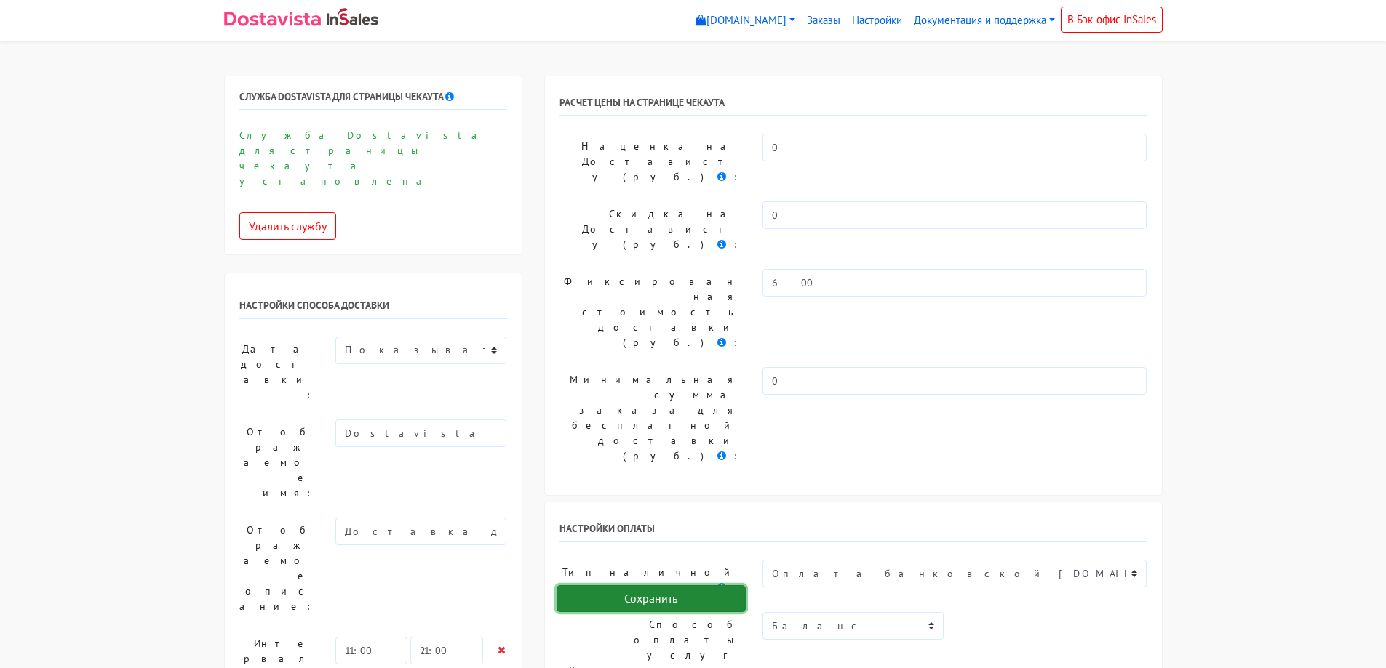
click at [632, 600] on input "Сохранить" at bounding box center [650, 600] width 189 height 28
